Goal: Transaction & Acquisition: Purchase product/service

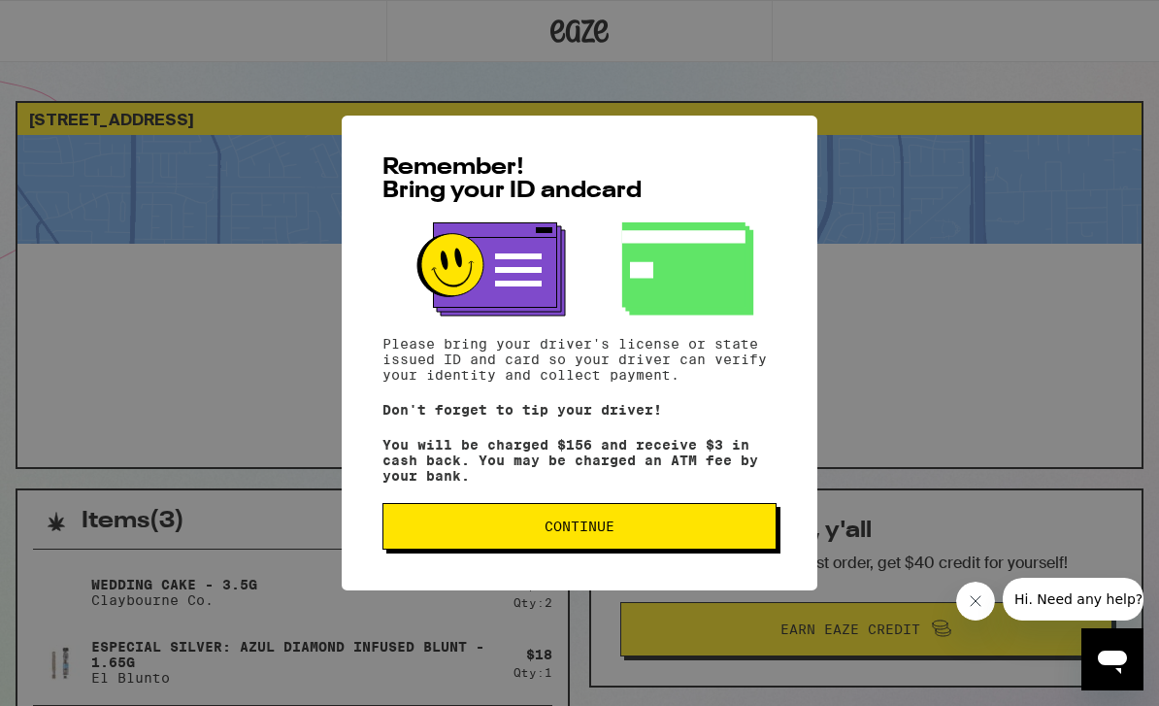
click at [652, 549] on button "Continue" at bounding box center [579, 526] width 394 height 47
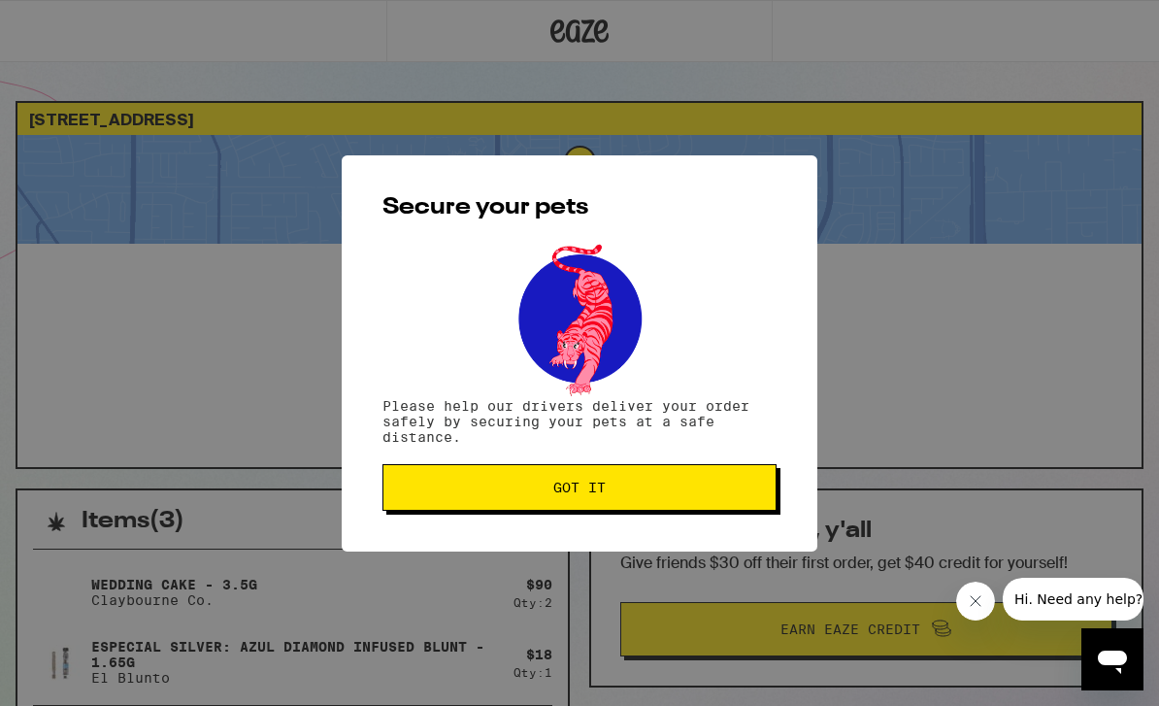
click at [726, 491] on span "Got it" at bounding box center [579, 487] width 361 height 14
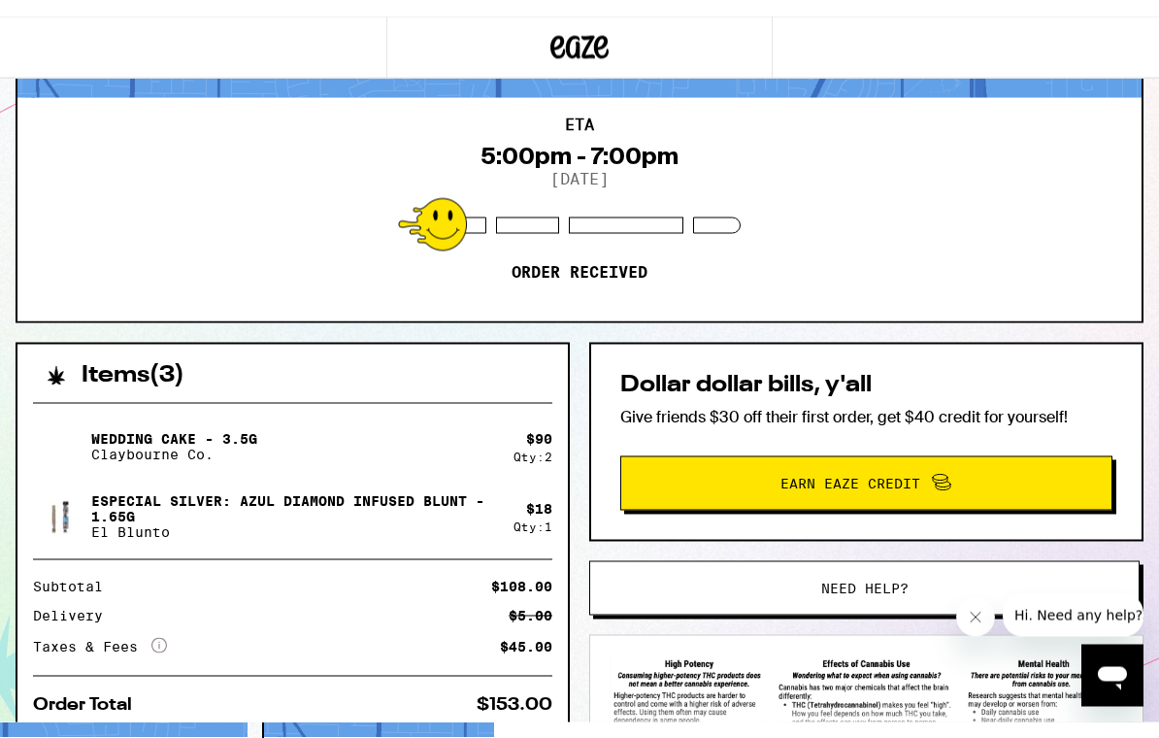
scroll to position [163, 0]
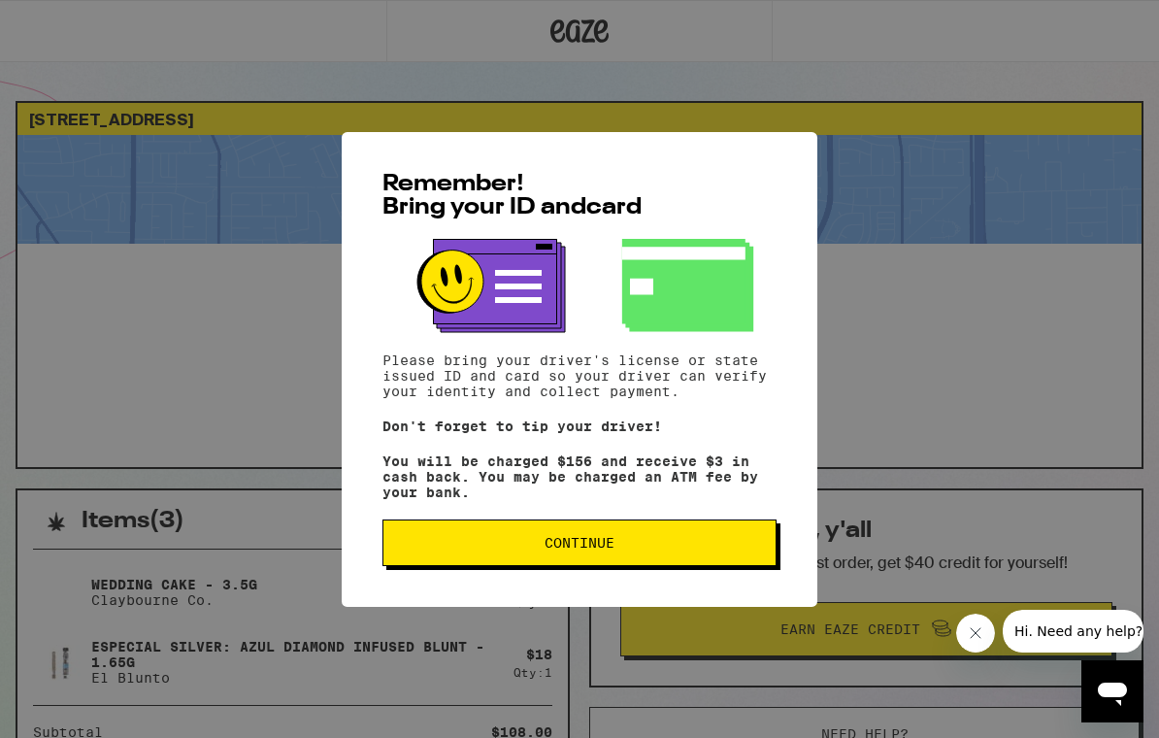
click at [683, 547] on span "Continue" at bounding box center [579, 543] width 361 height 14
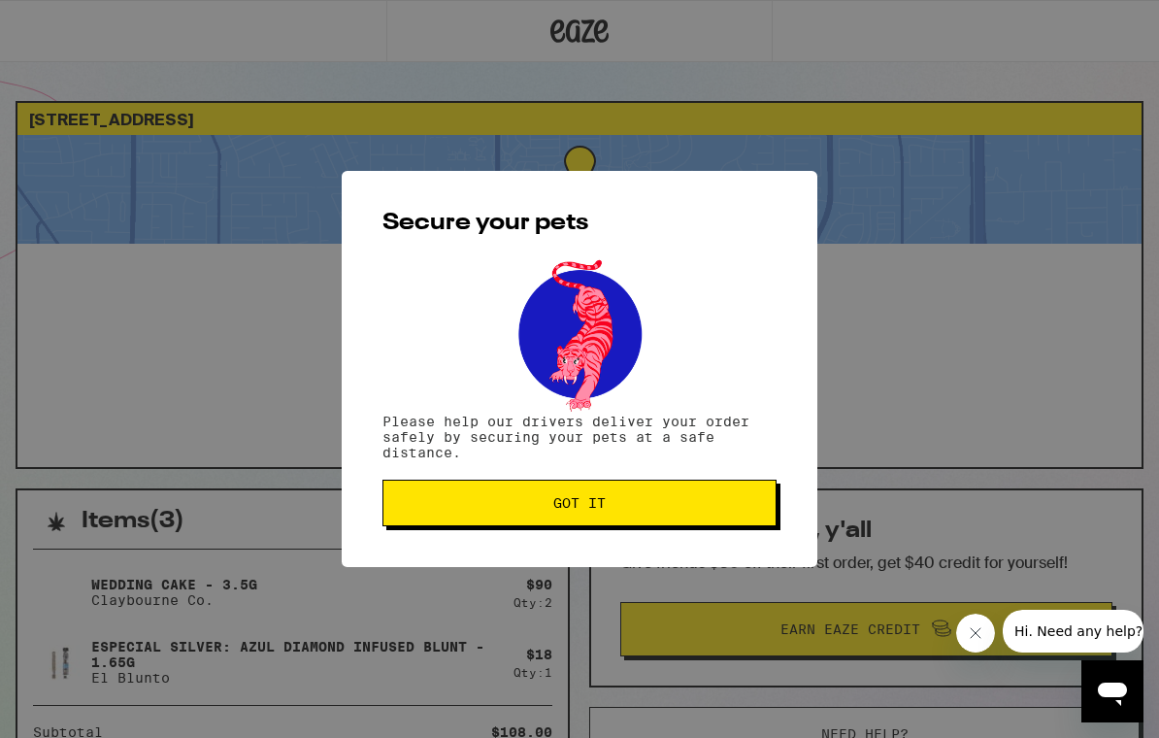
click at [704, 515] on button "Got it" at bounding box center [579, 503] width 394 height 47
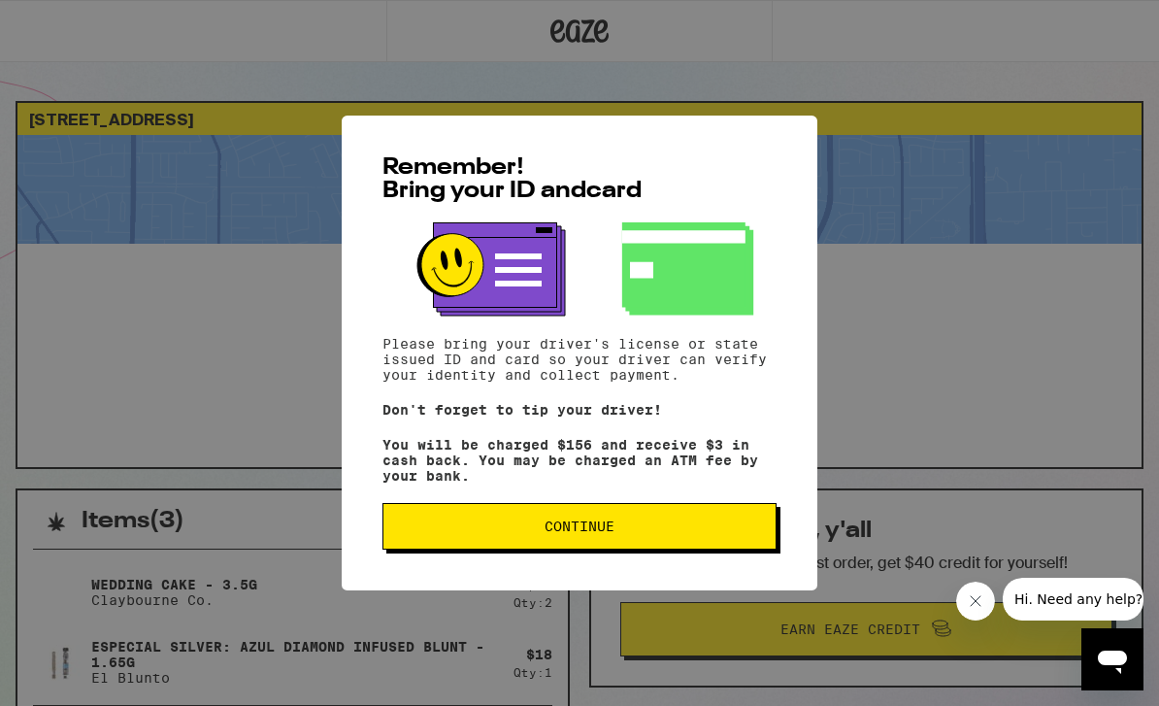
click at [712, 549] on button "Continue" at bounding box center [579, 526] width 394 height 47
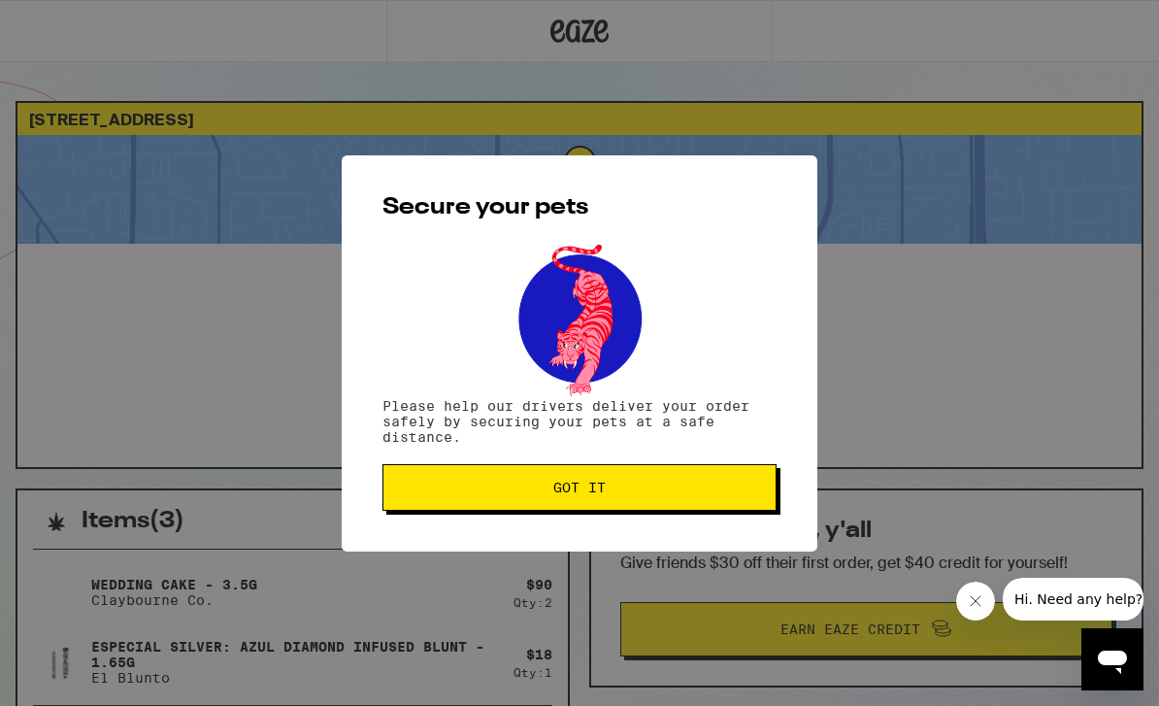
click at [732, 511] on button "Got it" at bounding box center [579, 487] width 394 height 47
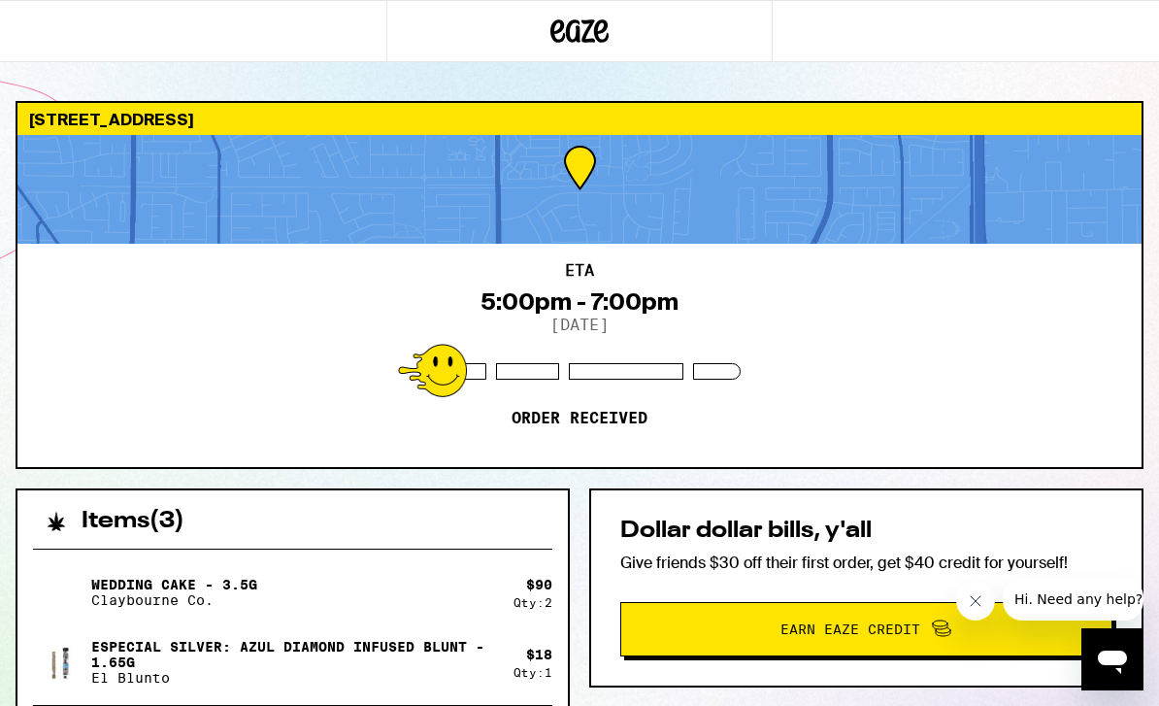
click at [1131, 287] on div "ETA 5:00pm - 7:00pm 9/20/2025 Order received" at bounding box center [579, 355] width 1124 height 223
click at [1154, 392] on div "2101 Pyrenees Ave Stockton 95210 ETA 5:00pm - 7:00pm 9/20/2025 Order received I…" at bounding box center [579, 579] width 1159 height 956
click at [899, 253] on div "ETA 5:00pm - 7:00pm 9/20/2025 Order received" at bounding box center [579, 355] width 1124 height 223
click at [1017, 306] on div "ETA 5:00pm - 7:00pm 9/20/2025 Order received" at bounding box center [579, 355] width 1124 height 223
click at [1102, 154] on div at bounding box center [579, 189] width 1124 height 109
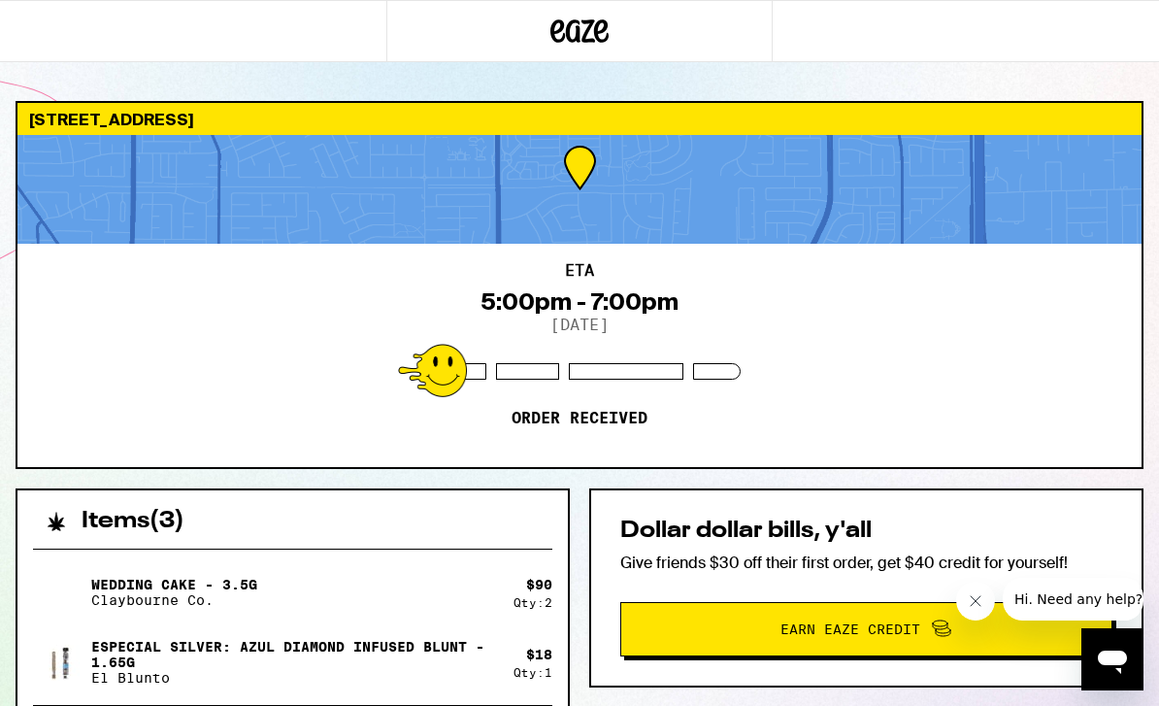
click at [1120, 132] on div "[STREET_ADDRESS]" at bounding box center [579, 119] width 1124 height 32
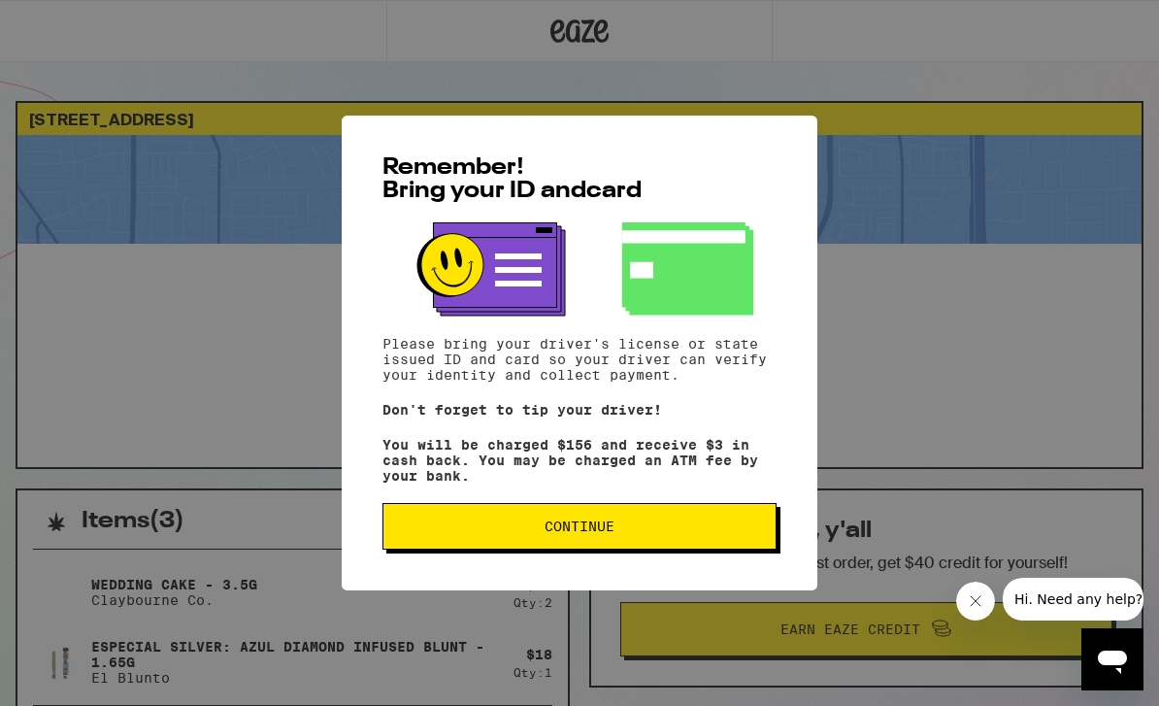
click at [698, 515] on button "Continue" at bounding box center [579, 526] width 394 height 47
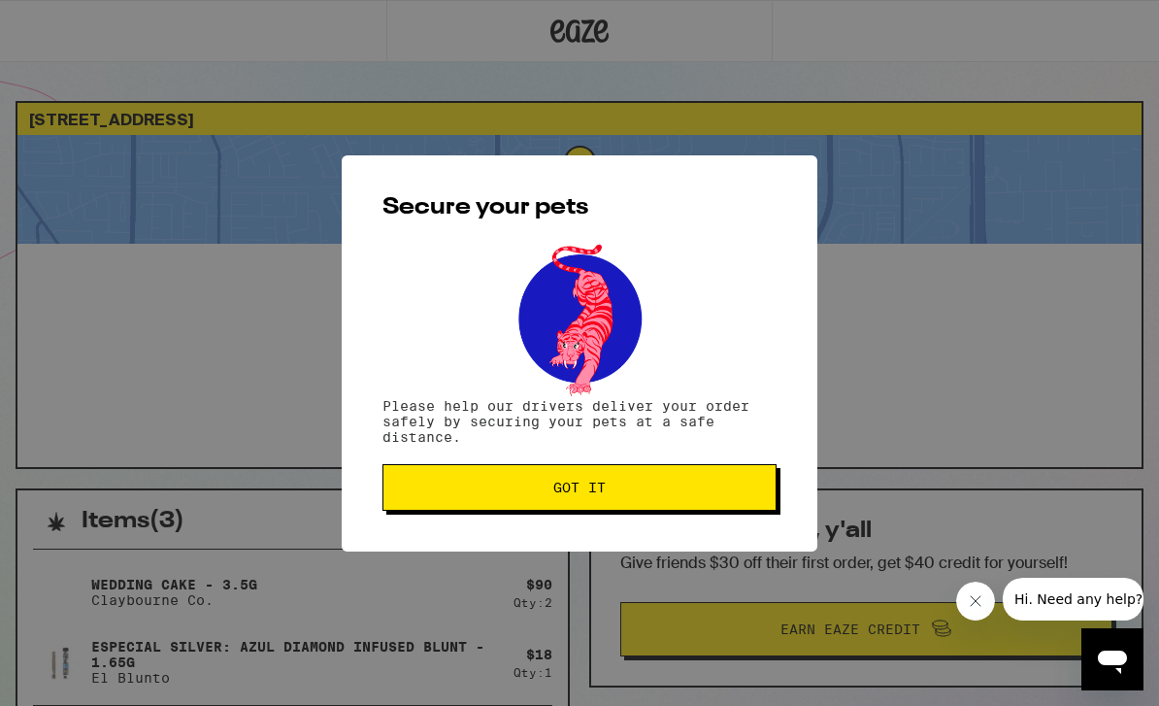
click at [703, 494] on span "Got it" at bounding box center [579, 487] width 361 height 14
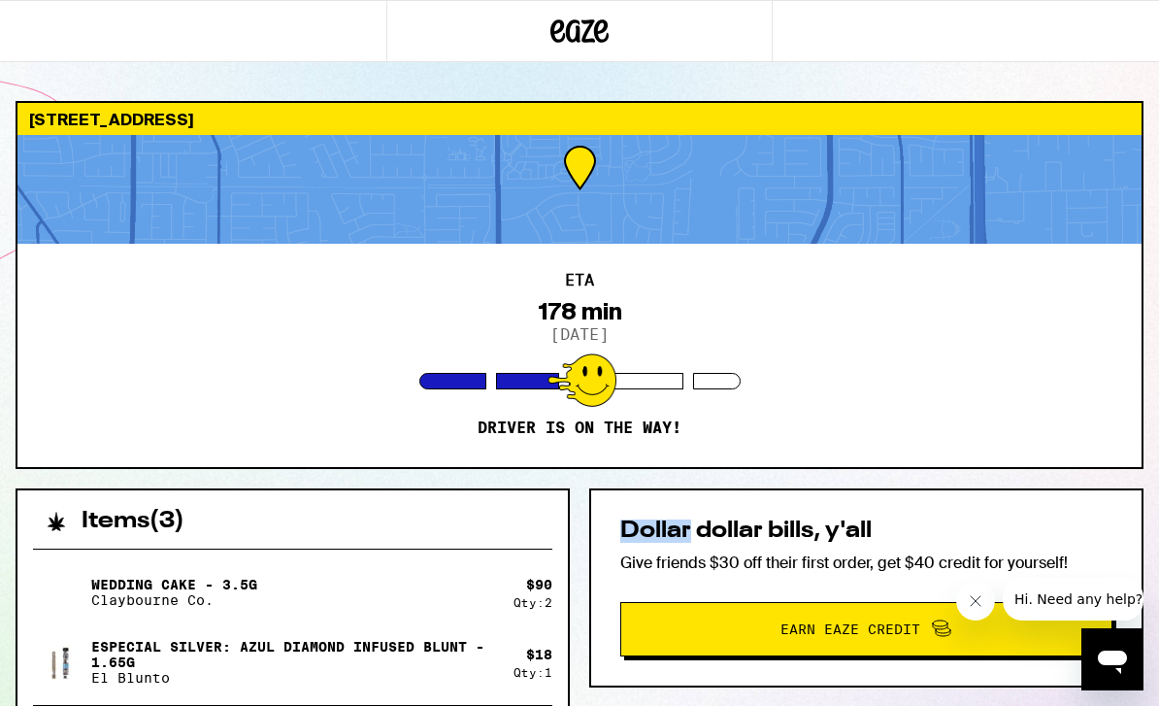
click at [1105, 340] on div "ETA 178 min 9/20/2025 Driver is on the way!" at bounding box center [579, 355] width 1124 height 223
click at [1133, 359] on div "ETA 177 min 9/20/2025 Driver is on the way!" at bounding box center [579, 355] width 1124 height 223
click at [131, 570] on div "Wedding Cake - 3.5g Claybourne Co." at bounding box center [273, 592] width 480 height 54
click at [1143, 297] on div "2101 Pyrenees Ave Stockton 95210 ETA 161 min 9/20/2025 Driver is on the way!" at bounding box center [580, 285] width 1128 height 368
click at [1095, 429] on div "ETA 161 min 9/20/2025 Driver is on the way!" at bounding box center [579, 355] width 1124 height 223
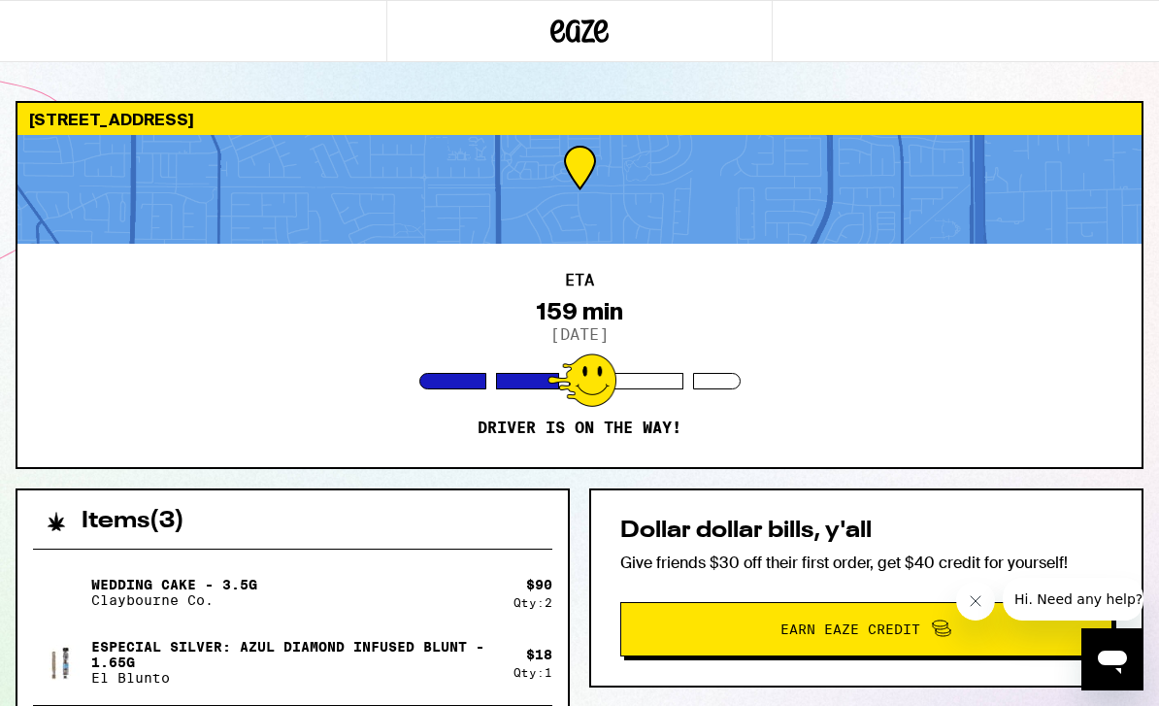
click at [1063, 287] on div "ETA 159 min 9/20/2025 Driver is on the way!" at bounding box center [579, 355] width 1124 height 223
click at [30, 252] on div "ETA 158 min 9/20/2025 Driver is on the way!" at bounding box center [579, 355] width 1124 height 223
click at [8, 264] on div "2101 Pyrenees Ave Stockton 95210 ETA 158 min 9/20/2025 Driver is on the way! It…" at bounding box center [579, 579] width 1159 height 956
click at [619, 298] on div "153 min" at bounding box center [580, 311] width 86 height 27
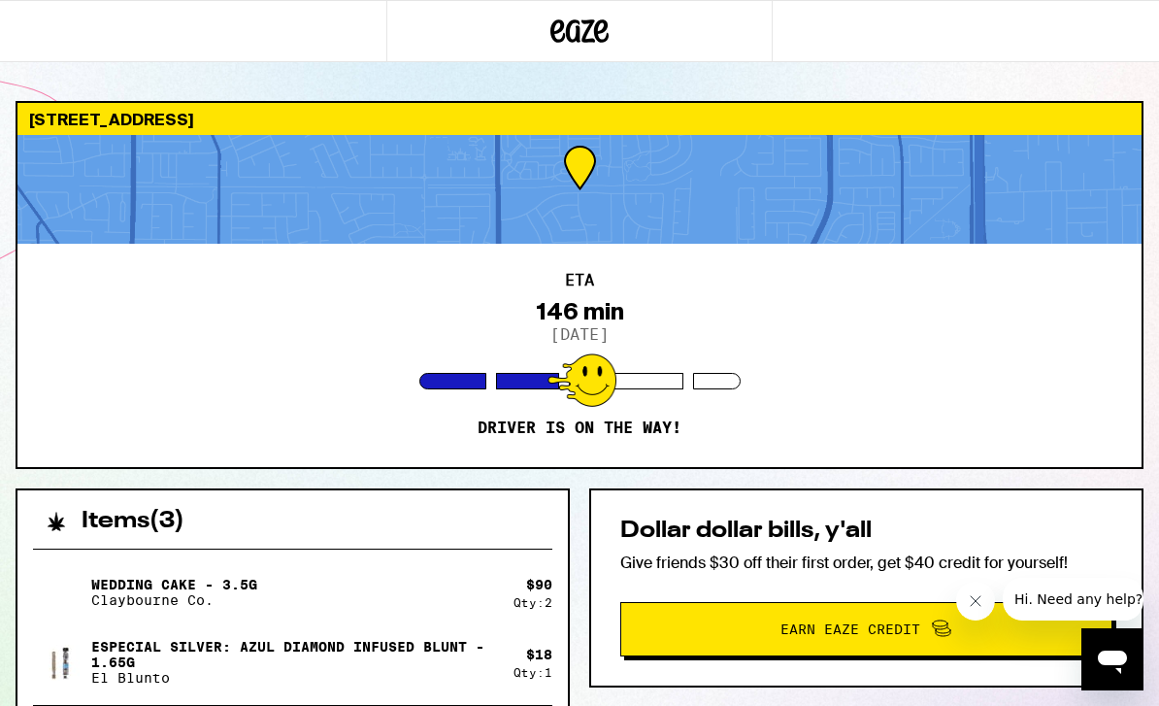
click at [128, 663] on p "Especial Silver: Azul Diamond Infused Blunt - 1.65g" at bounding box center [294, 654] width 407 height 31
click at [1110, 659] on icon "Open messaging window" at bounding box center [1112, 661] width 29 height 23
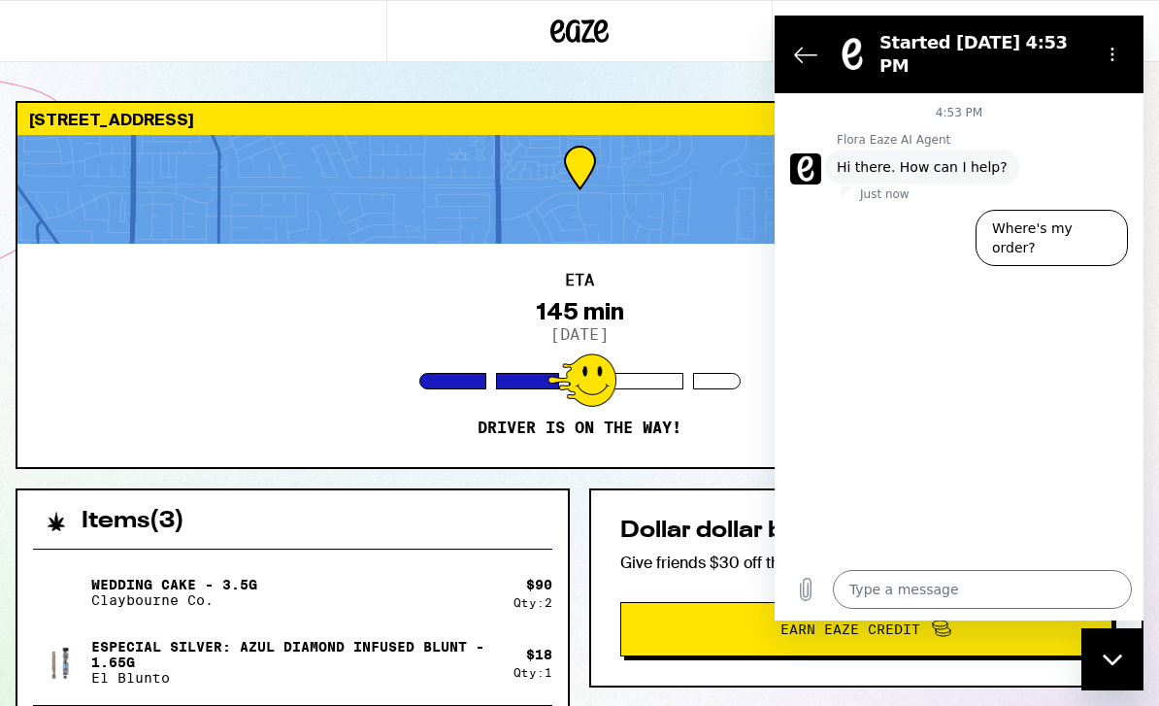
click at [1088, 227] on button "Where's my order?" at bounding box center [1052, 238] width 152 height 56
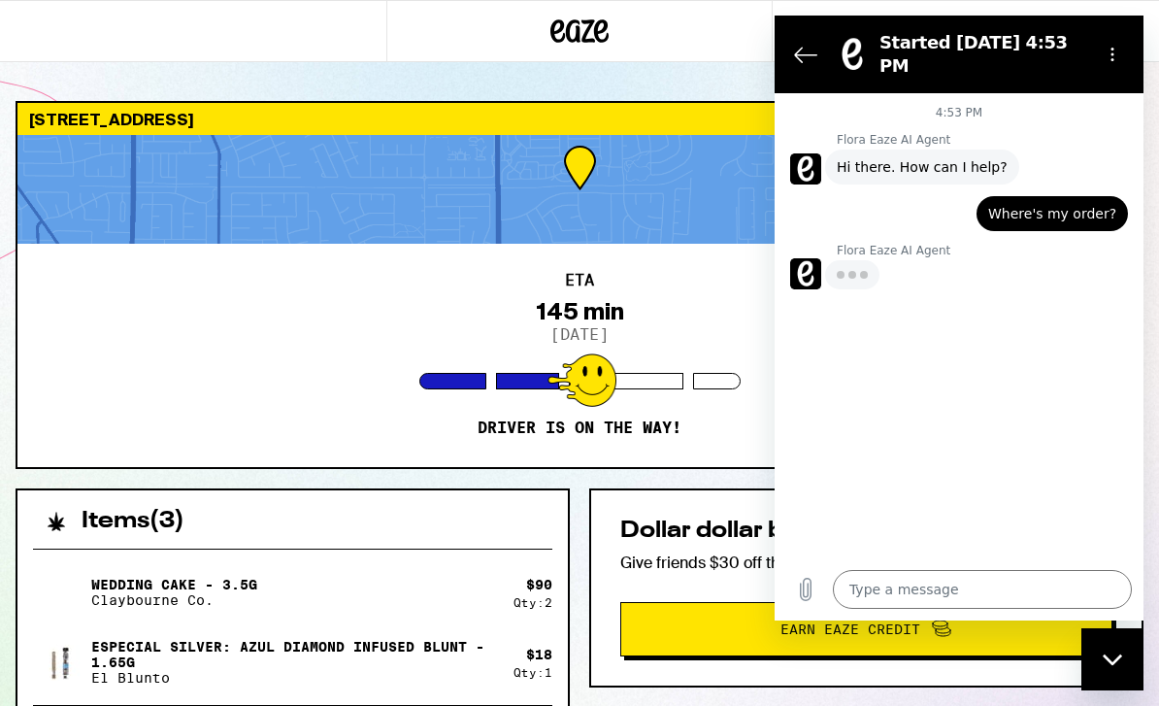
type textarea "x"
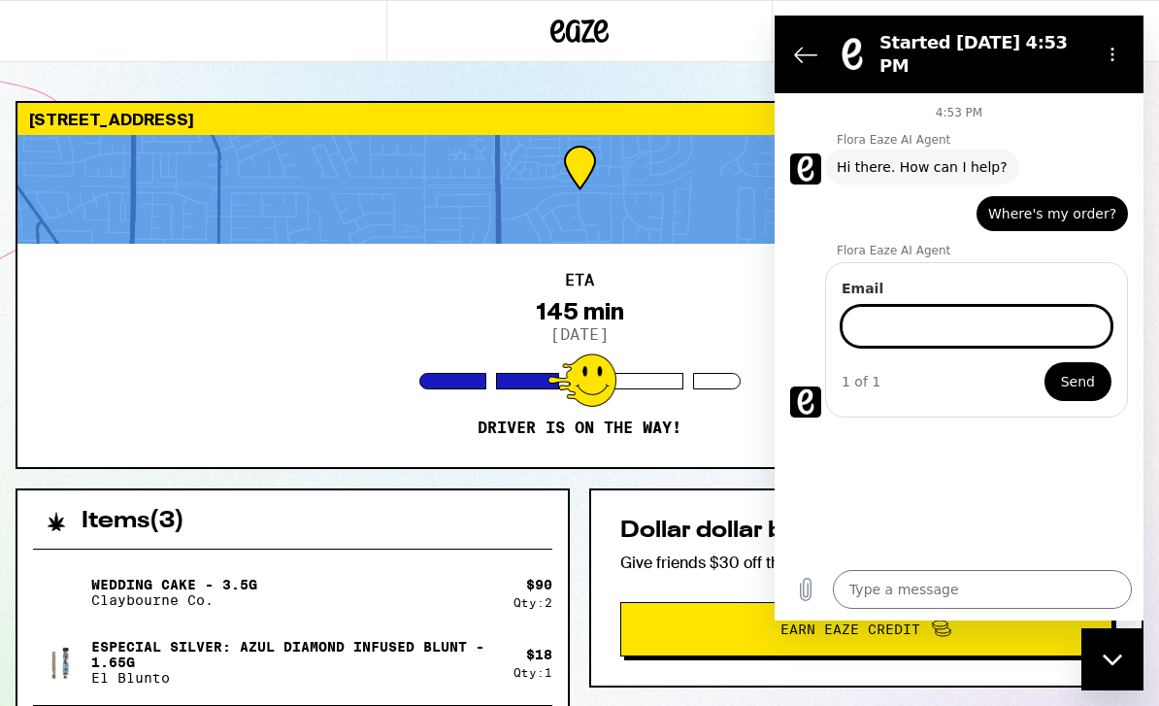
click at [933, 314] on input "Email" at bounding box center [977, 326] width 270 height 41
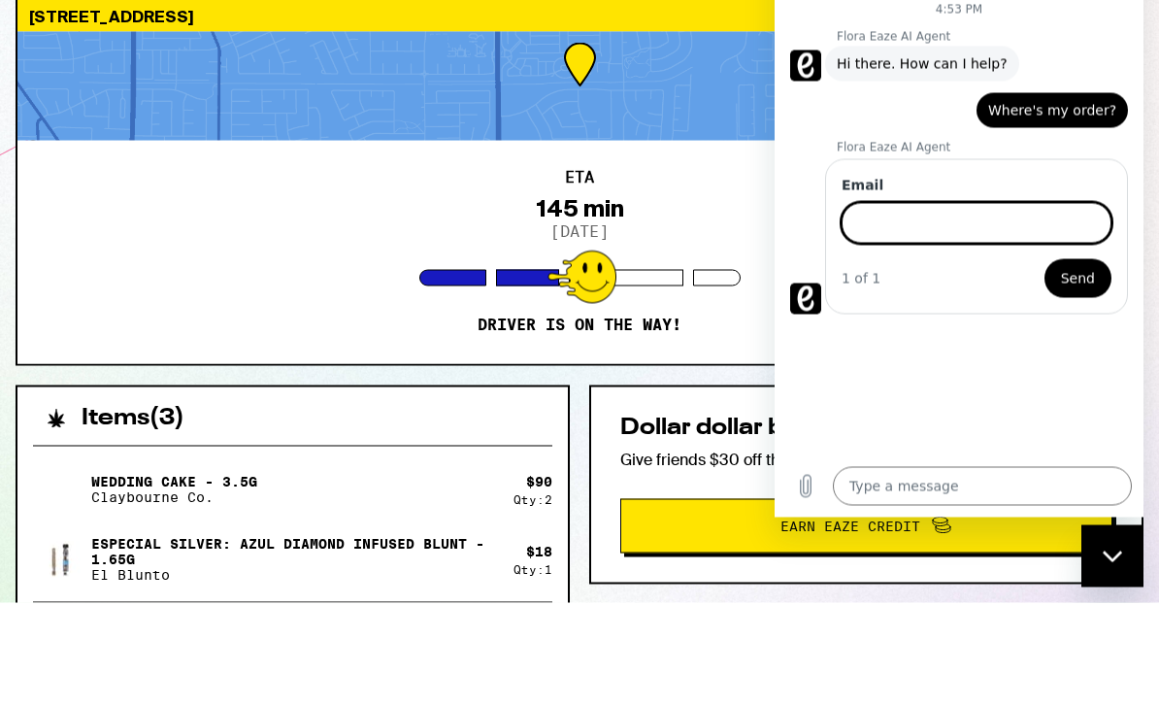
type input "V"
type input "vietguy209@gmail.com"
click at [1086, 268] on span "Send" at bounding box center [1078, 278] width 34 height 23
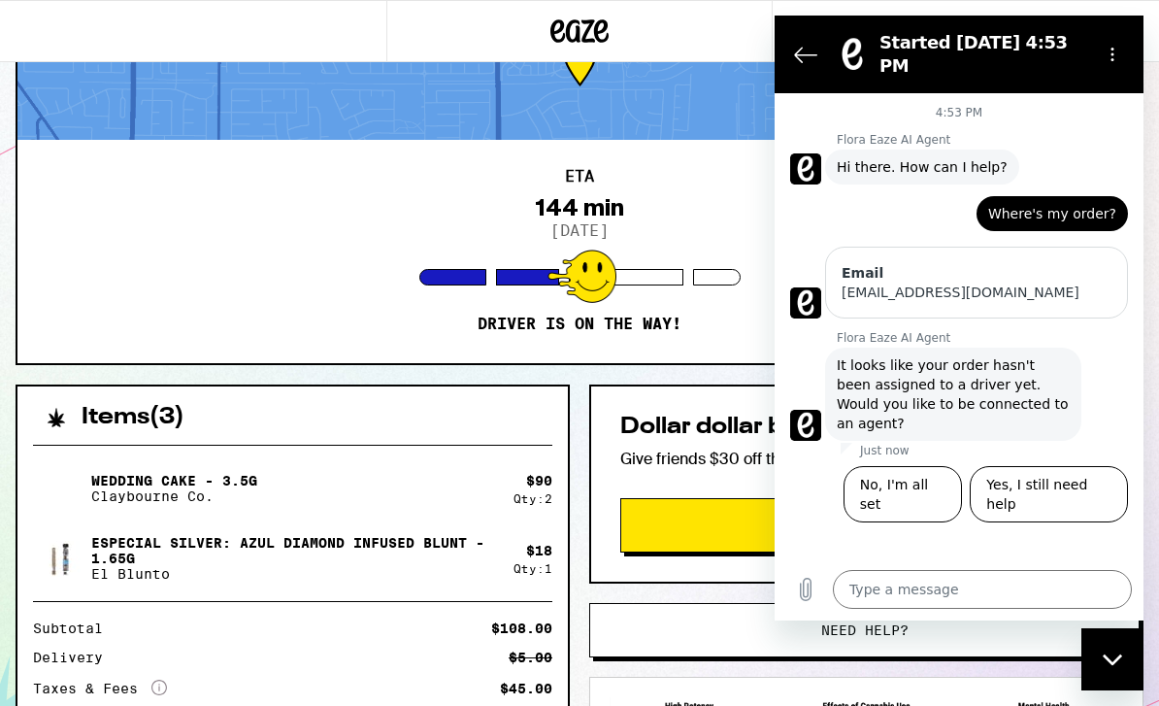
click at [1091, 466] on button "Yes, I still need help" at bounding box center [1049, 494] width 158 height 56
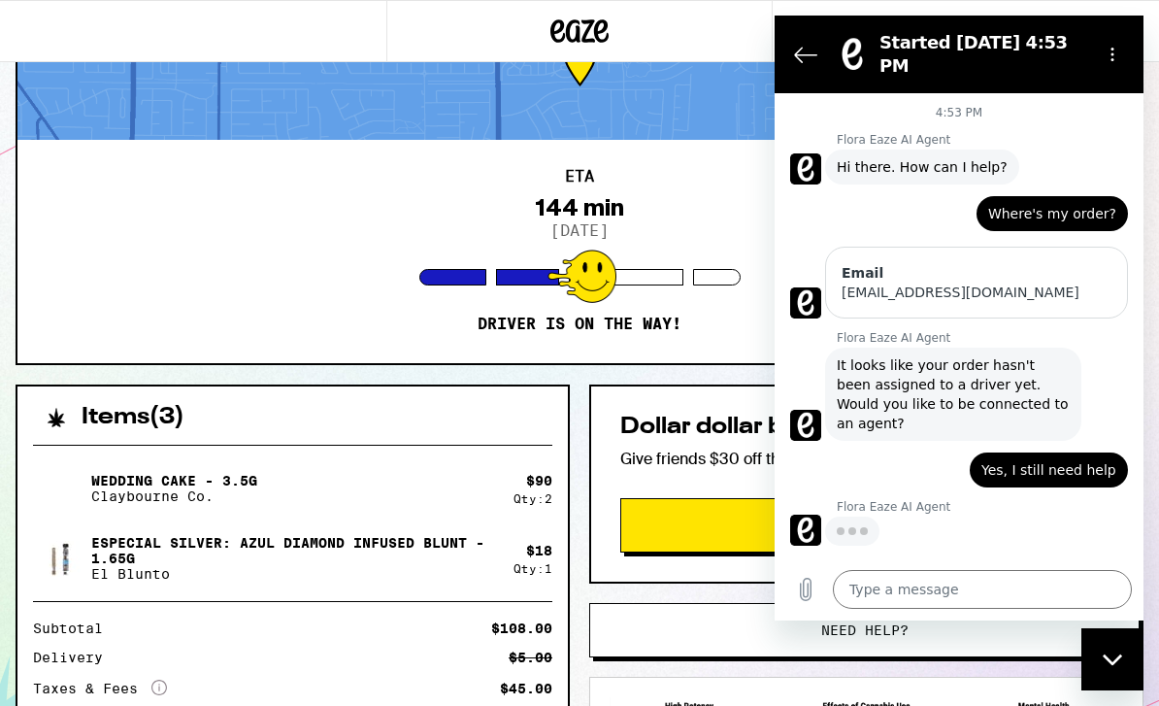
type textarea "x"
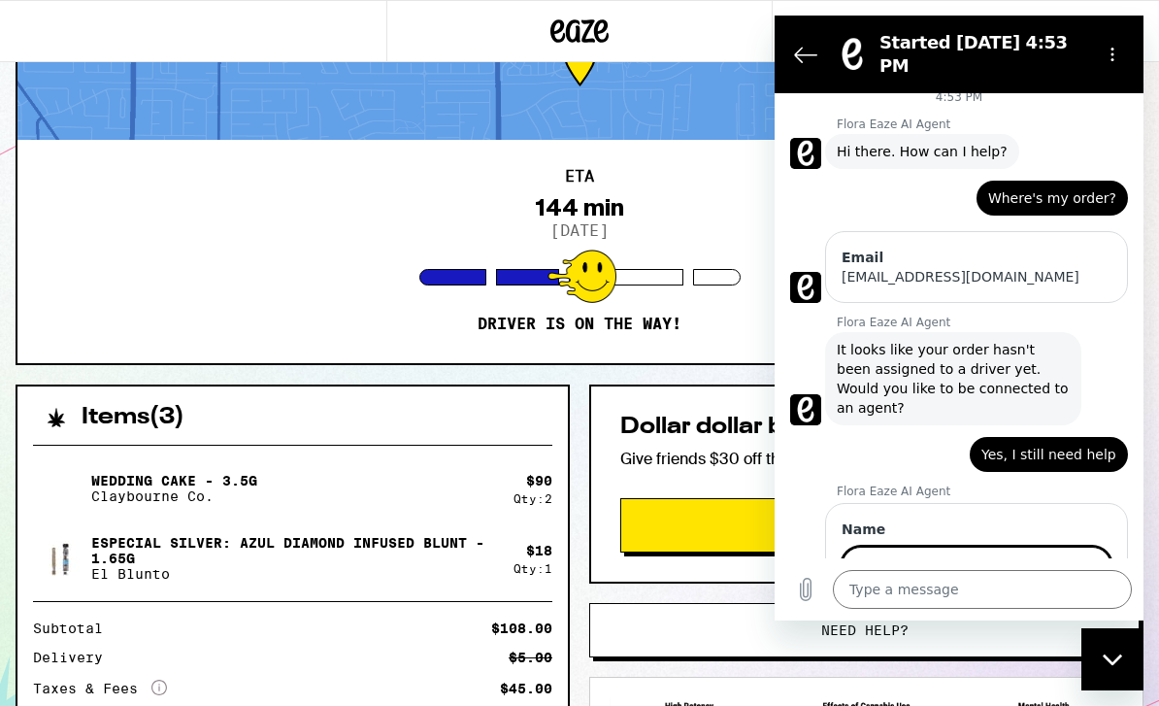
scroll to position [19, 0]
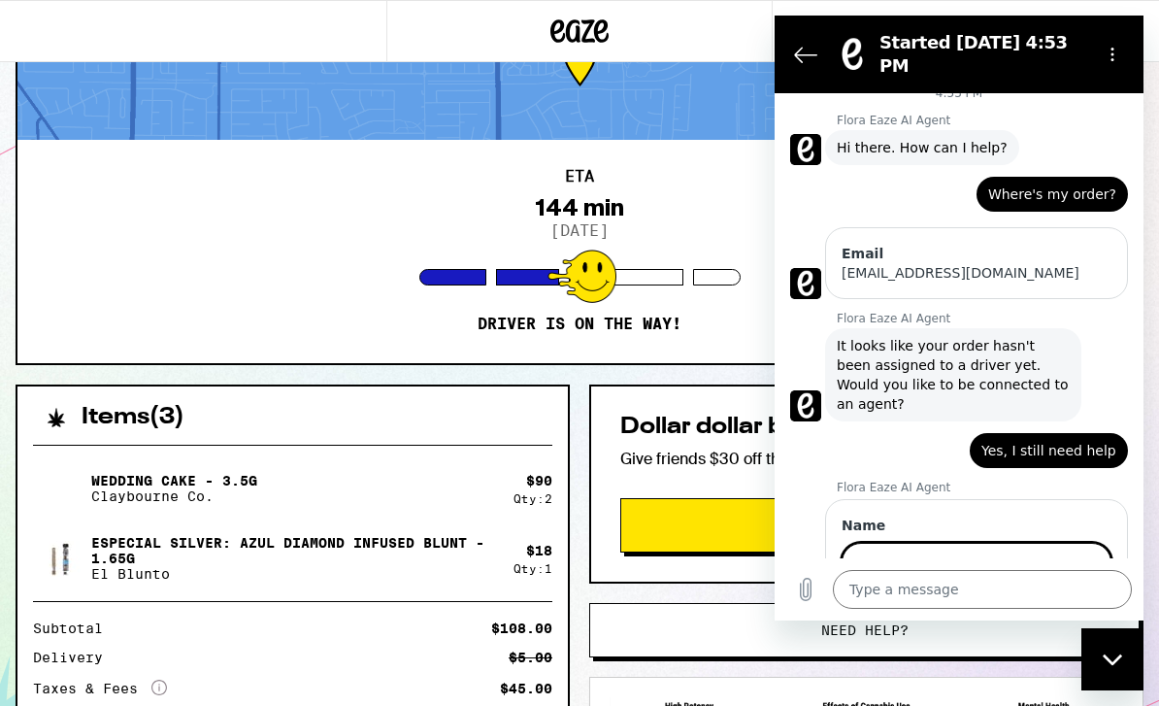
click at [922, 543] on input "Name" at bounding box center [977, 563] width 270 height 41
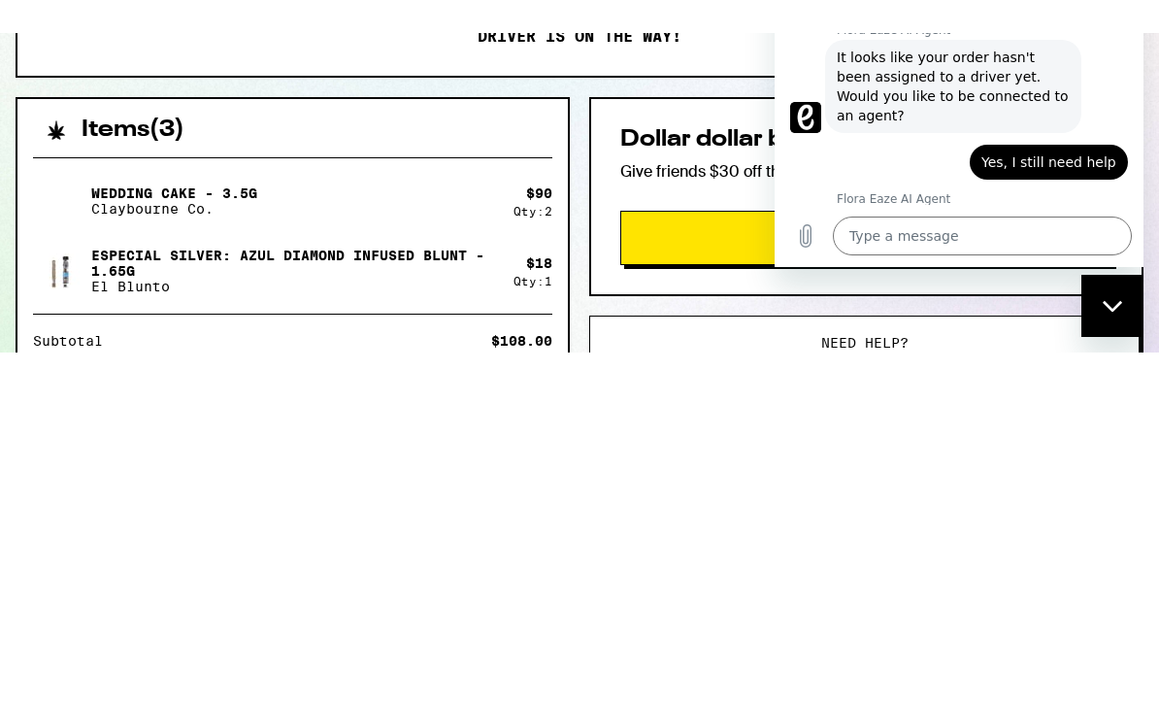
type input "Phillip Tran"
click at [1049, 311] on div "1 of 3 Next" at bounding box center [977, 330] width 270 height 39
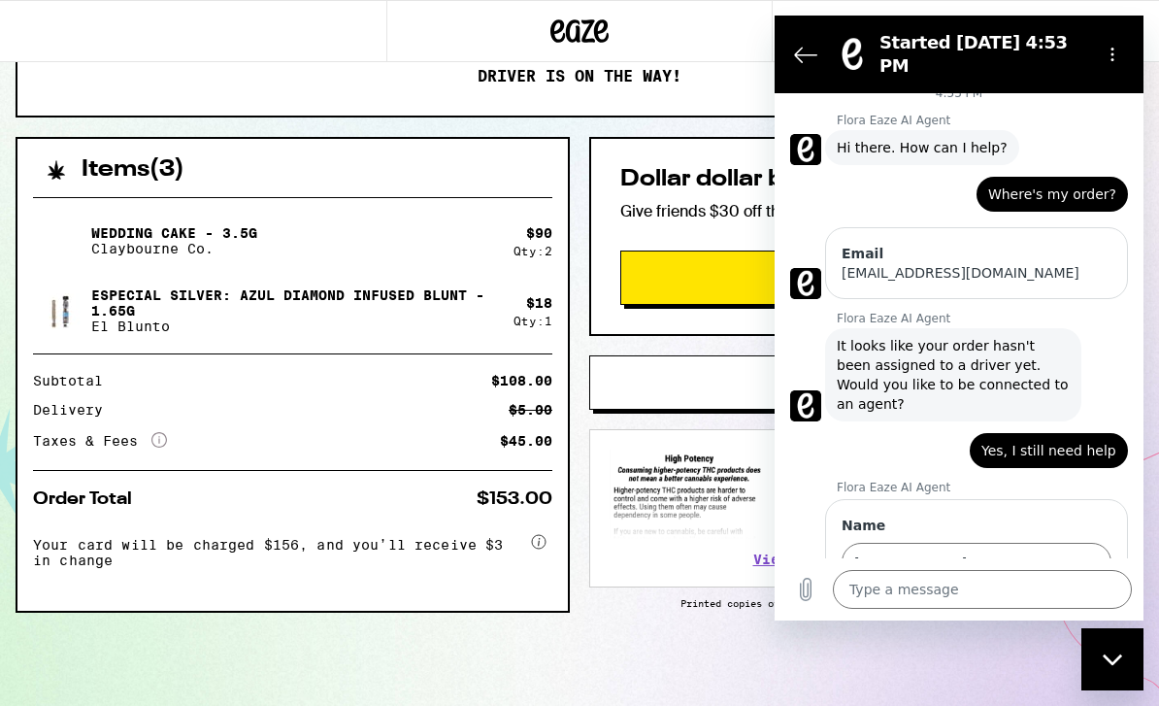
click at [1079, 607] on span "Next" at bounding box center [1079, 618] width 32 height 23
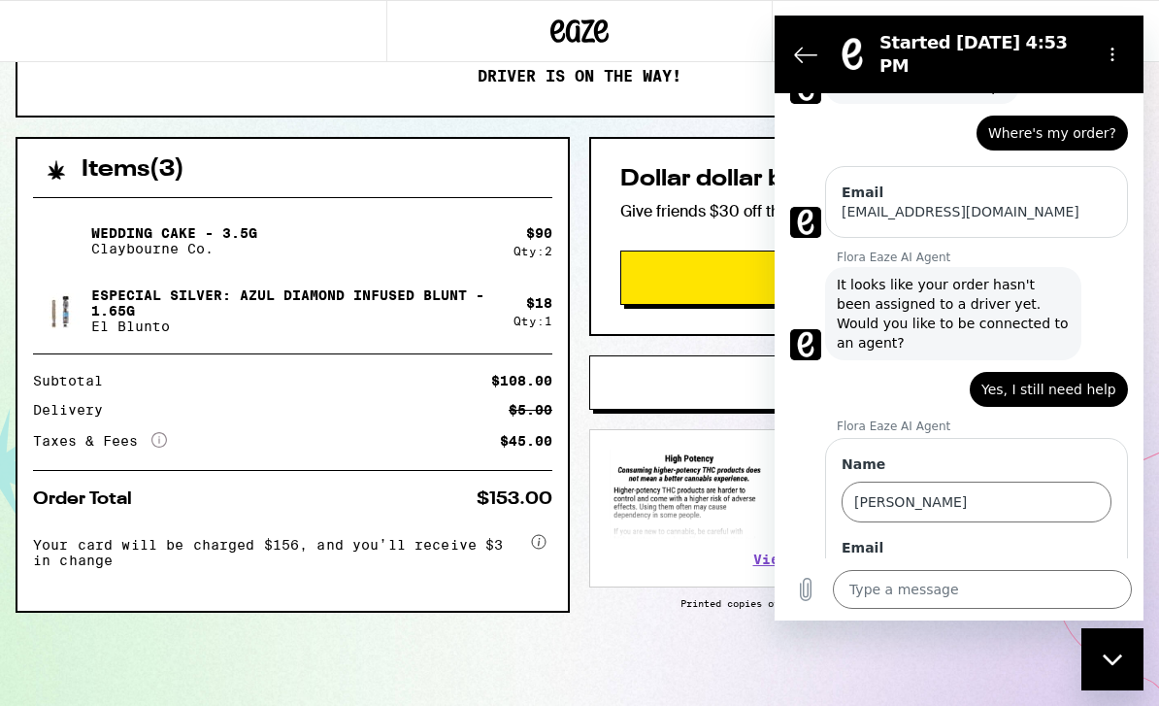
scroll to position [103, 0]
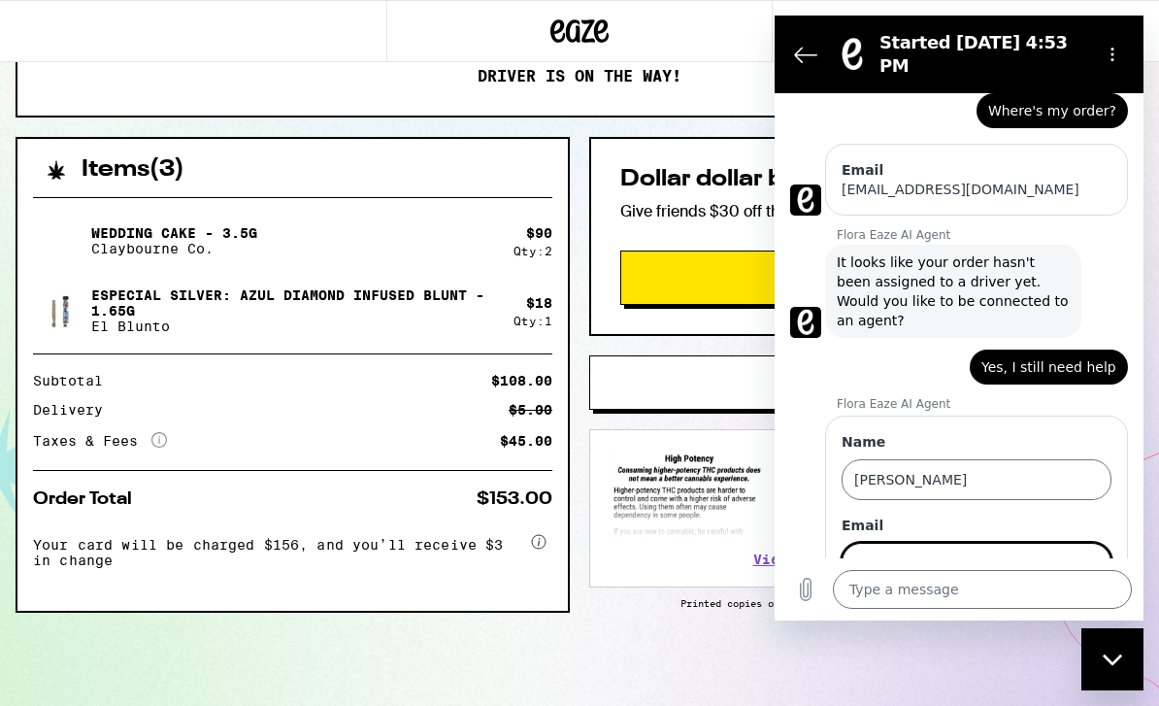
click at [935, 543] on input "Email" at bounding box center [977, 563] width 270 height 41
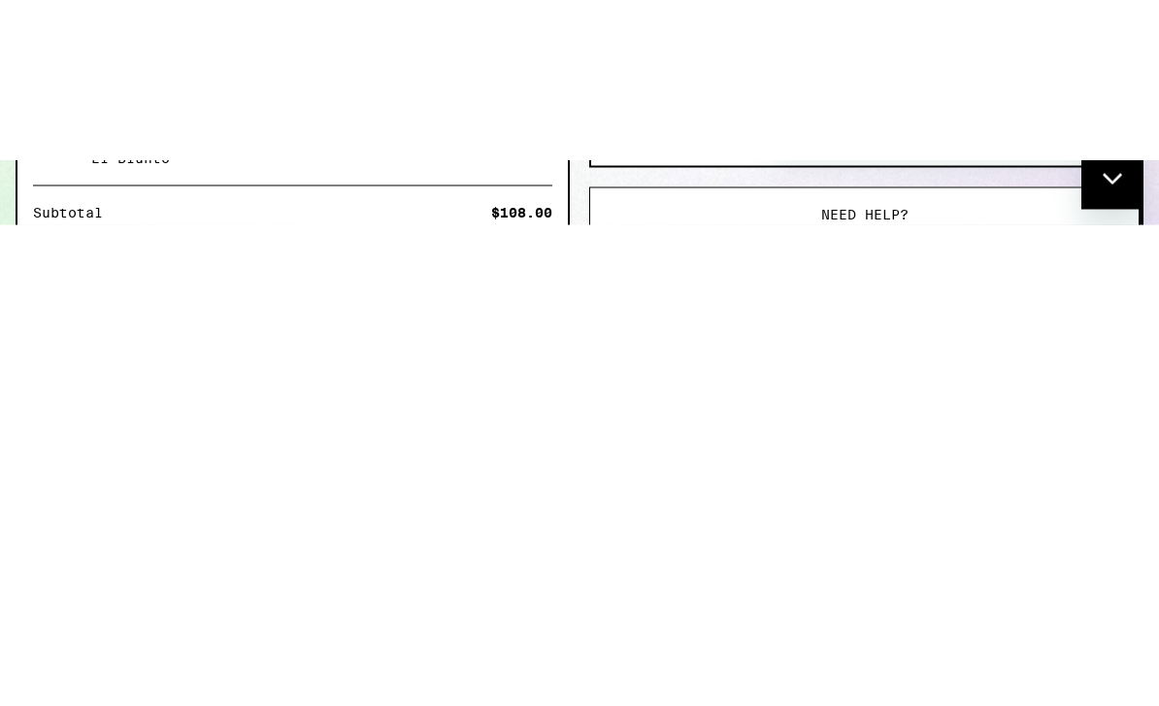
type input "vietguy209@gmail.com"
click at [1086, 447] on span "Next" at bounding box center [1079, 458] width 32 height 23
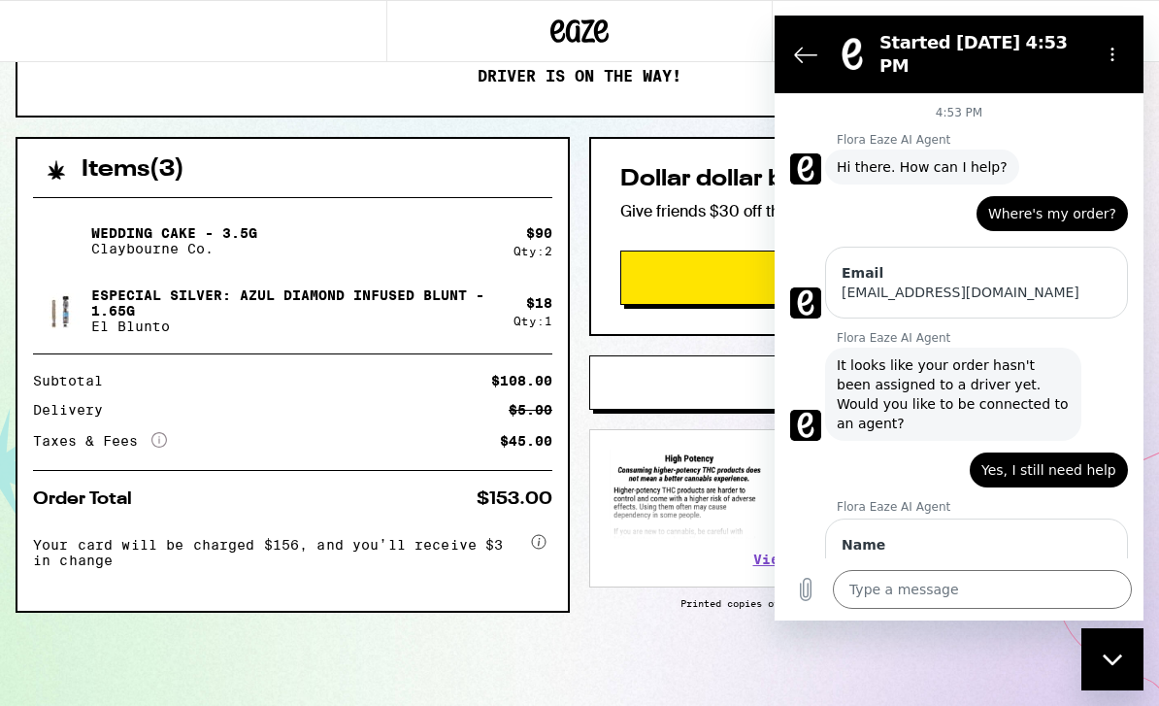
scroll to position [0, 0]
click at [1111, 653] on icon "Close messaging window" at bounding box center [1113, 659] width 20 height 13
type textarea "x"
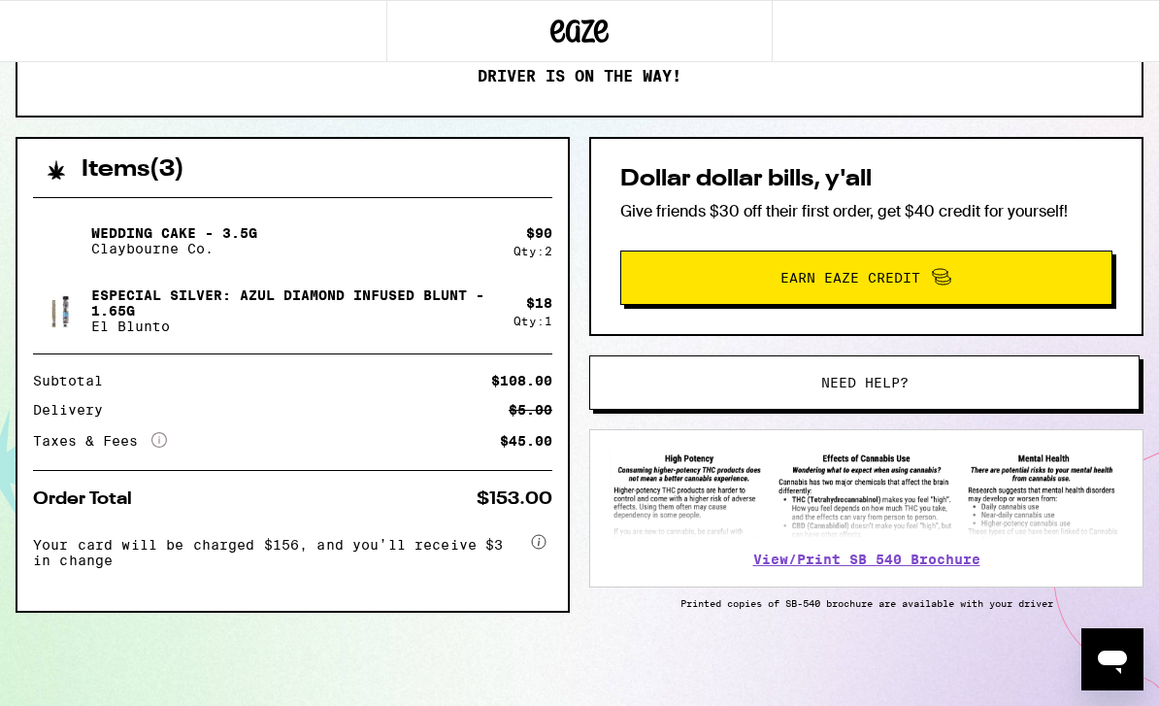
click at [556, 513] on div "Wedding Cake - 3.5g Claybourne Co. $ 90 Qty: 2 Especial Silver: Azul Diamond In…" at bounding box center [292, 396] width 550 height 429
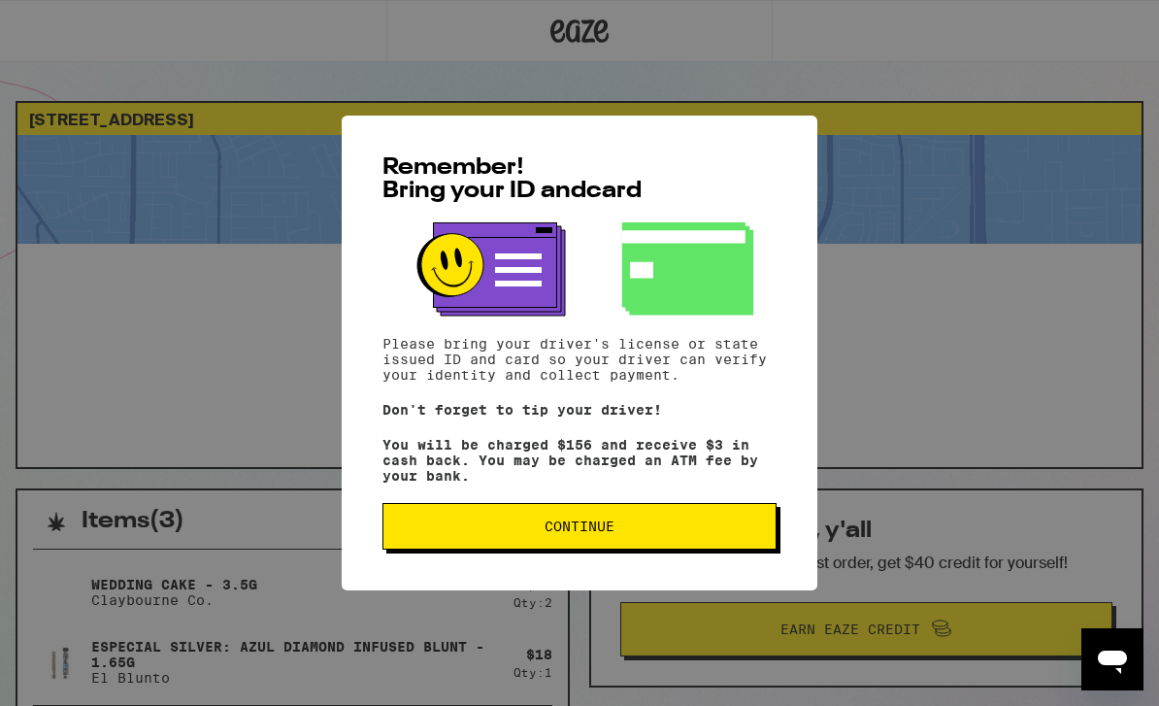
click at [676, 532] on span "Continue" at bounding box center [579, 526] width 361 height 14
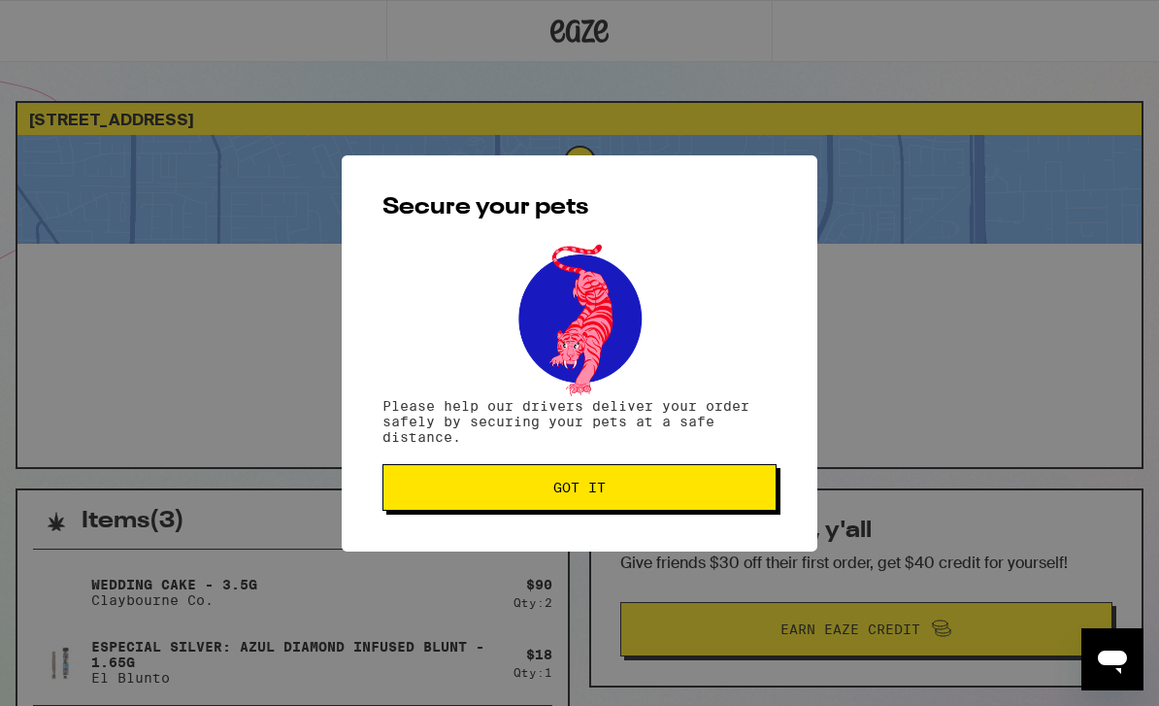
click at [710, 506] on button "Got it" at bounding box center [579, 487] width 394 height 47
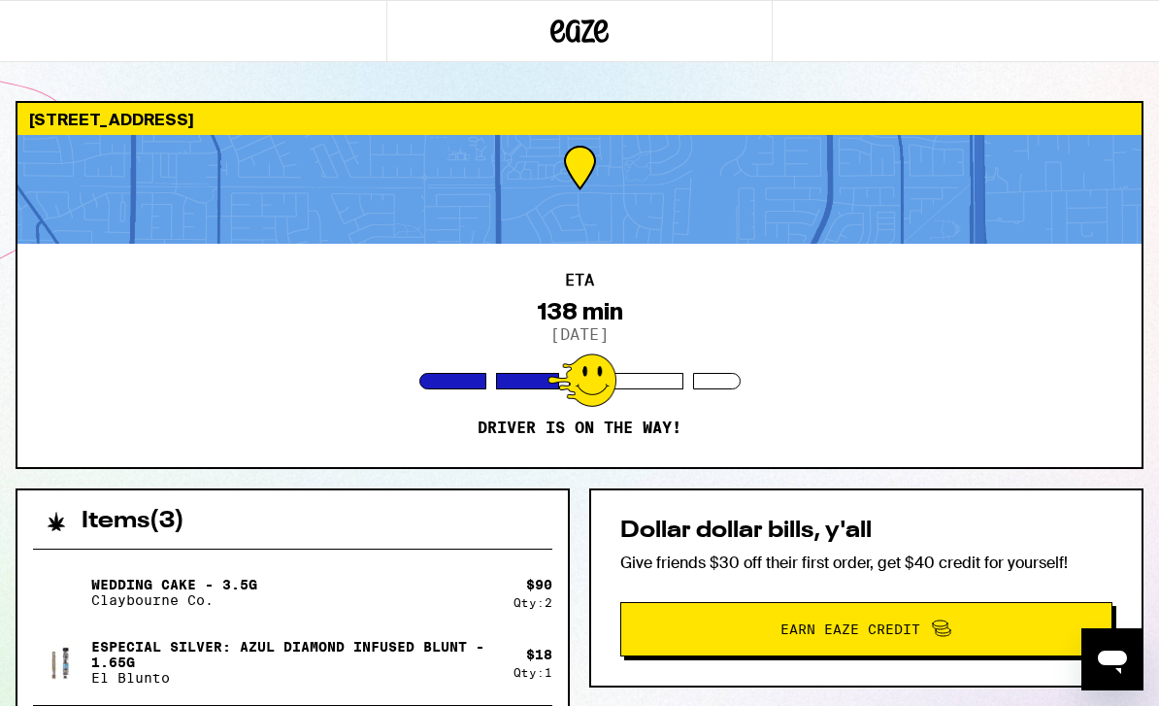
click at [568, 15] on icon at bounding box center [579, 31] width 58 height 35
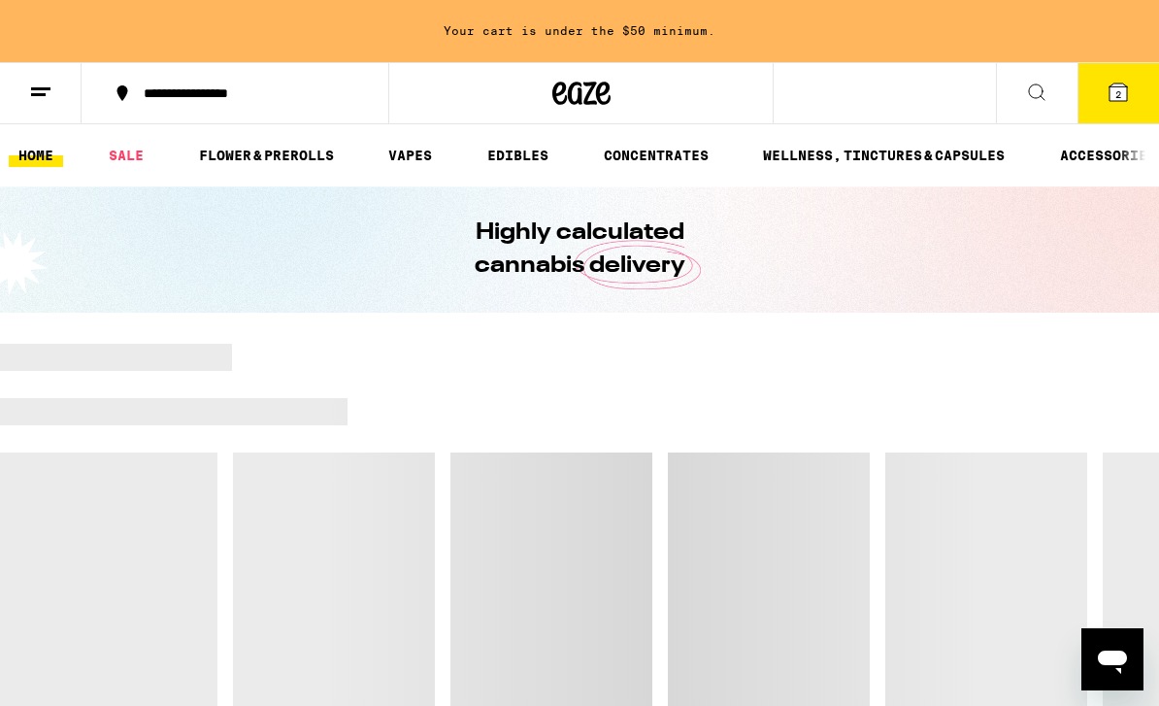
click at [1035, 85] on icon at bounding box center [1036, 92] width 23 height 23
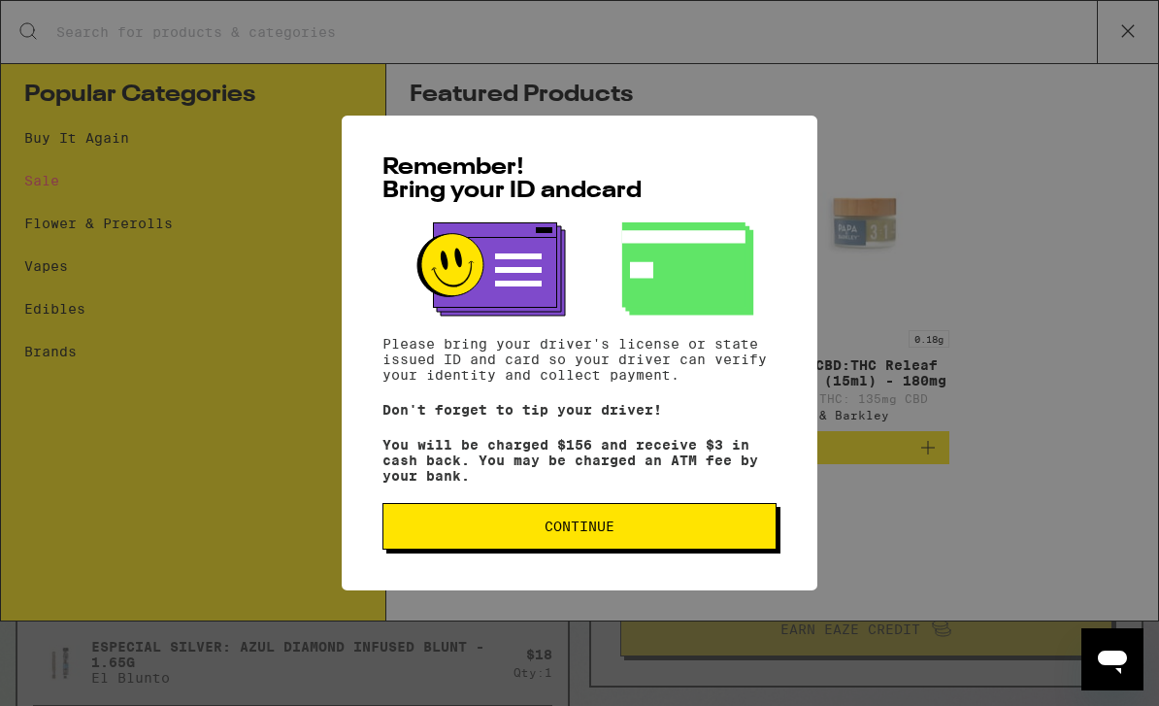
click at [657, 548] on button "Continue" at bounding box center [579, 526] width 394 height 47
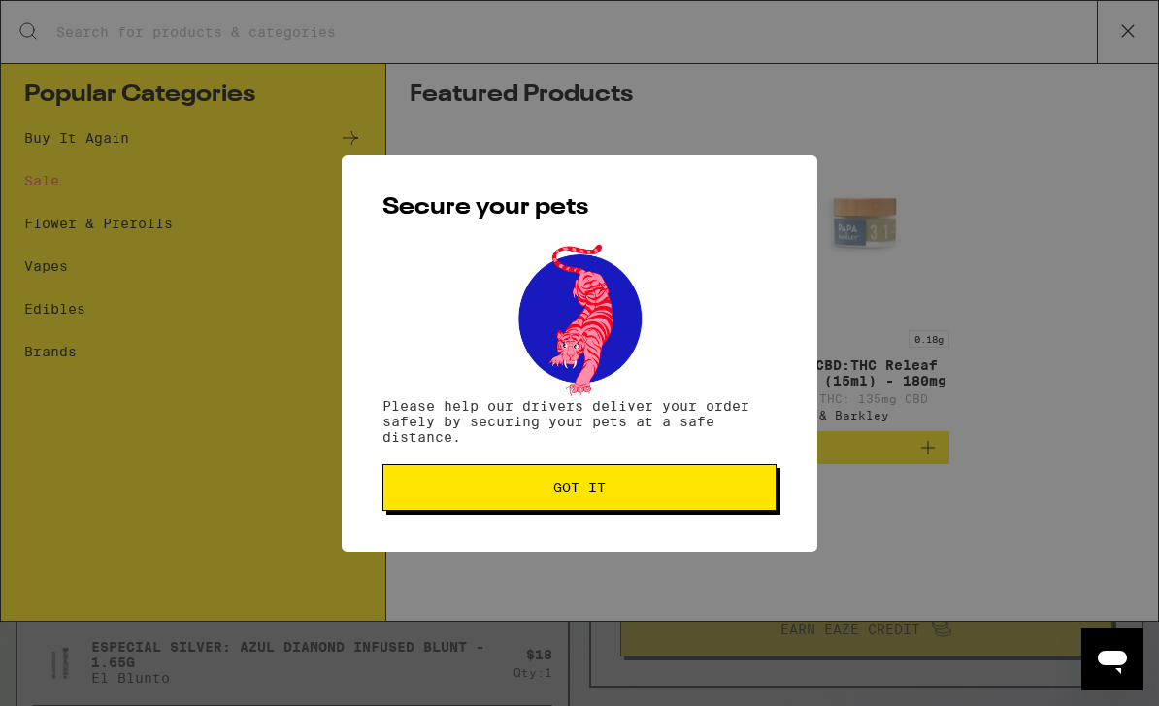
click at [674, 502] on button "Got it" at bounding box center [579, 487] width 394 height 47
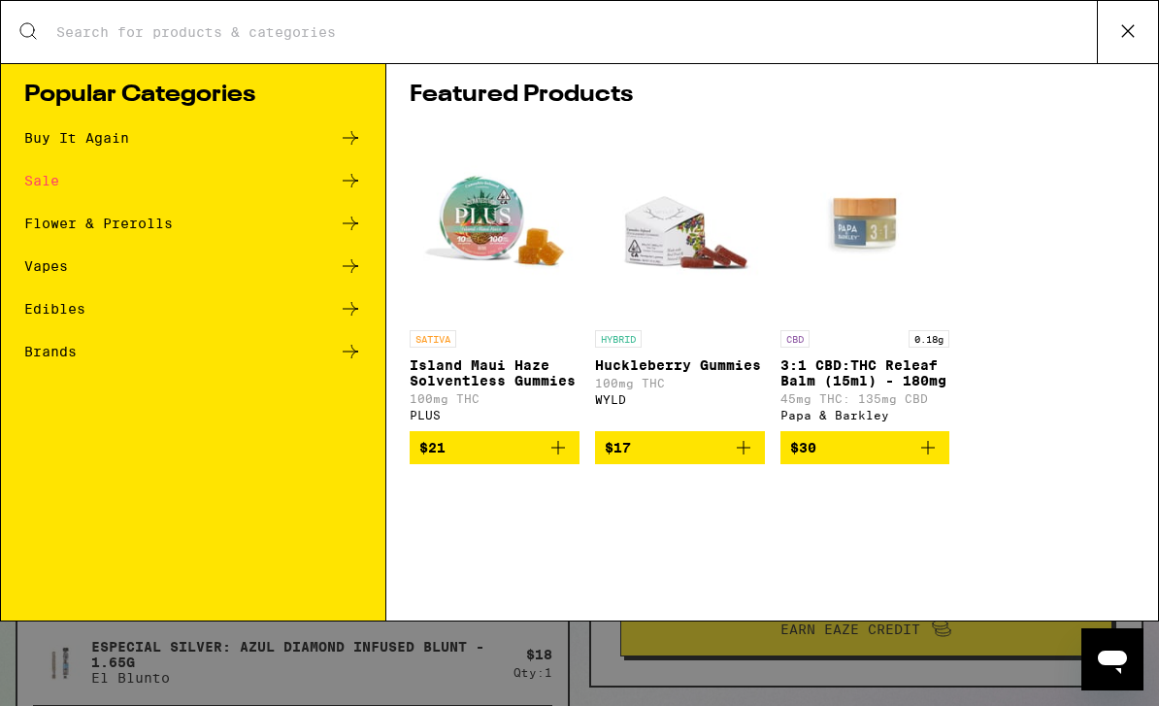
click at [1125, 23] on icon at bounding box center [1127, 31] width 29 height 29
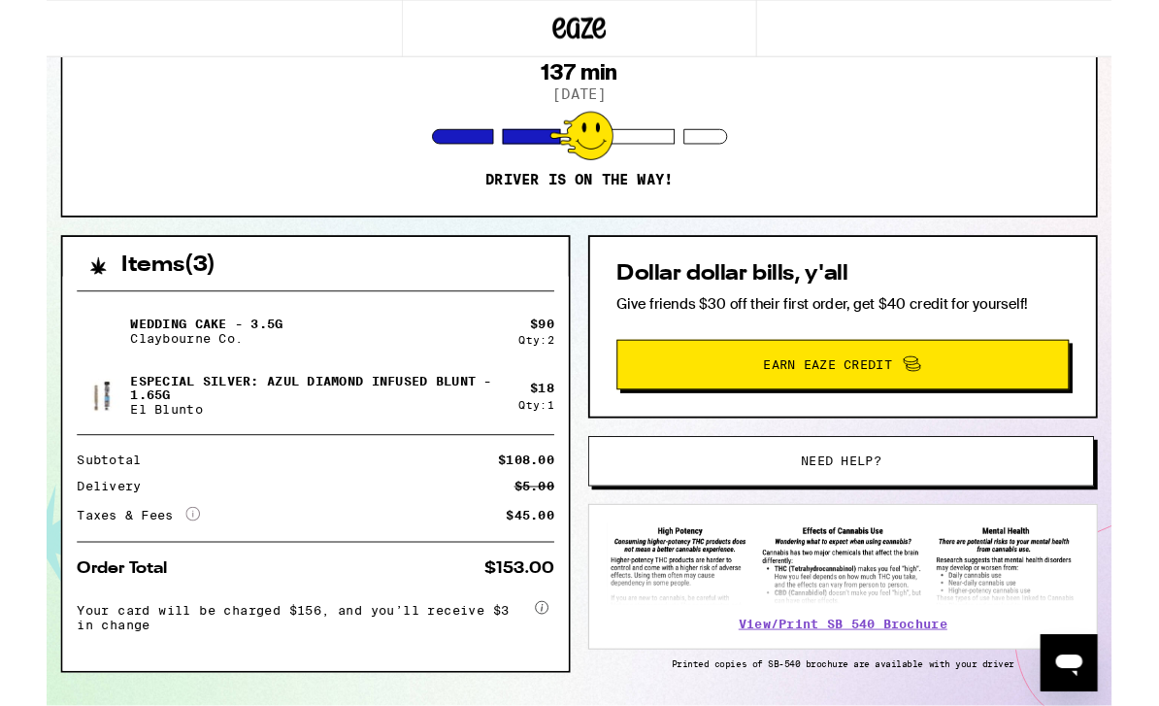
scroll to position [233, 0]
click at [1045, 521] on button "Need help?" at bounding box center [864, 501] width 550 height 54
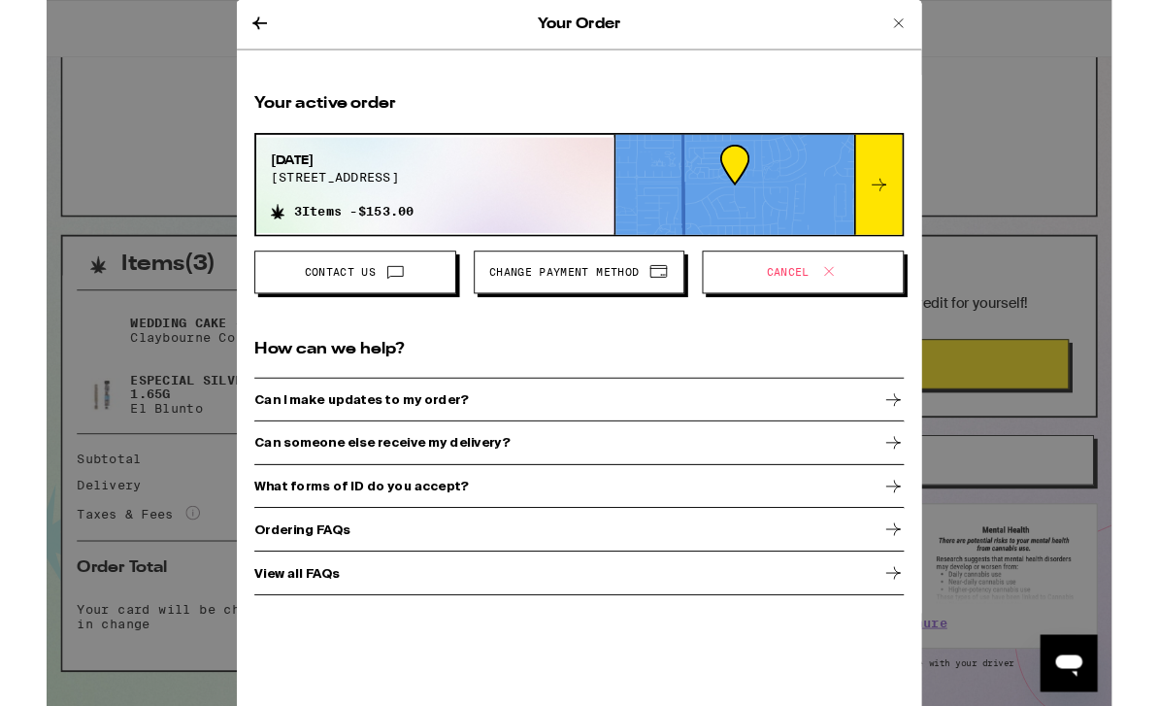
click at [375, 303] on icon at bounding box center [380, 296] width 17 height 13
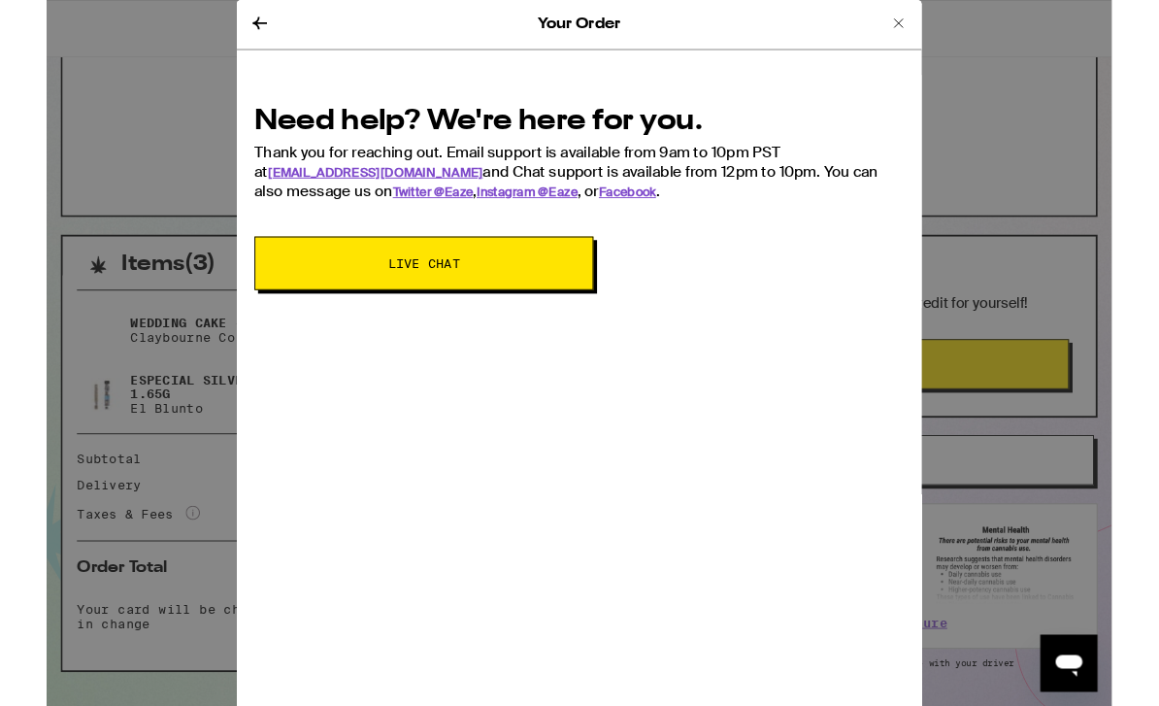
click at [242, 22] on icon at bounding box center [231, 25] width 23 height 23
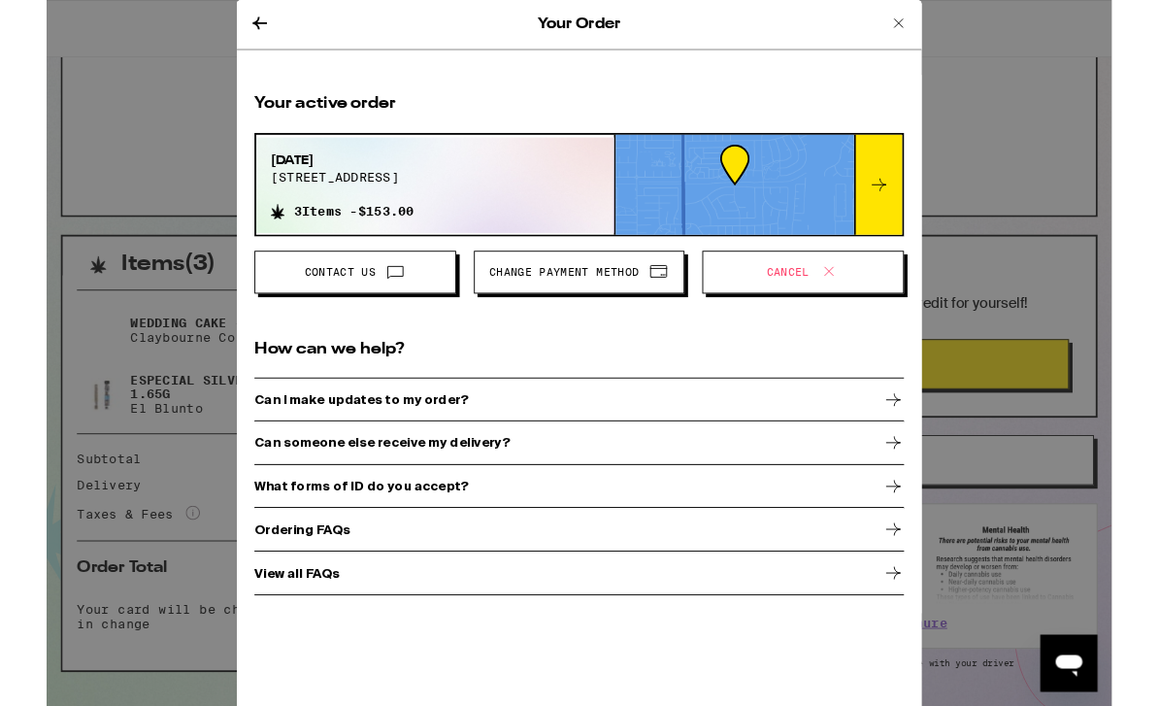
click at [812, 498] on div "Can someone else receive my delivery?" at bounding box center [579, 481] width 707 height 49
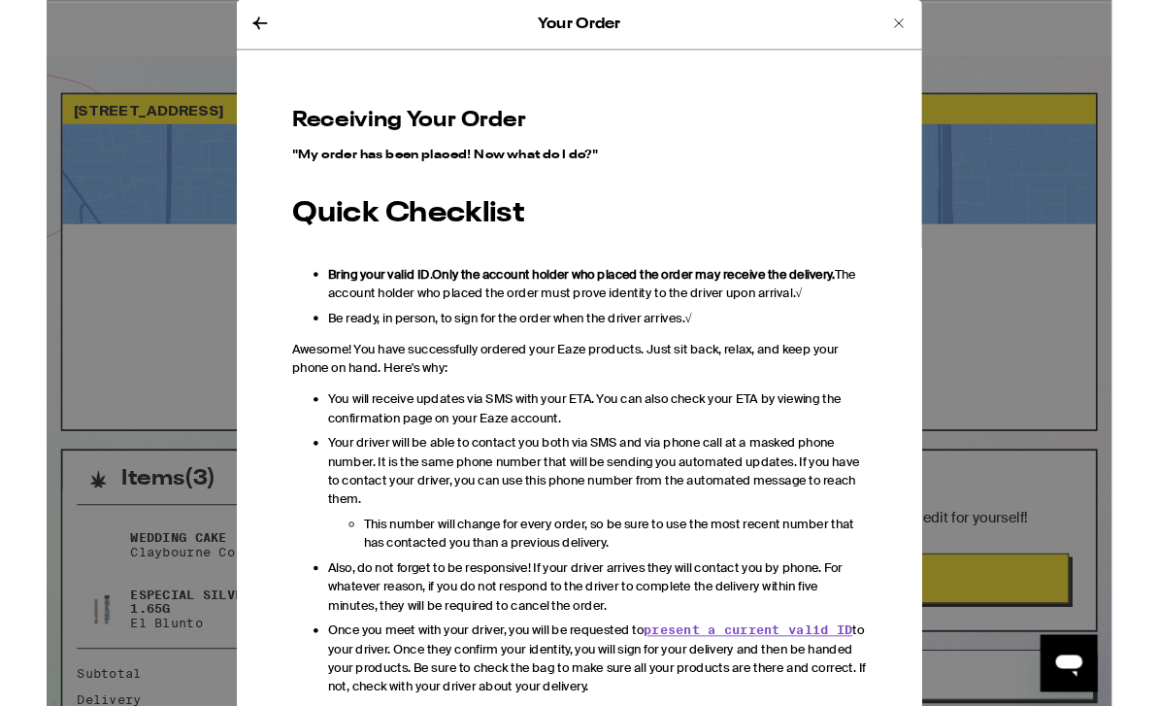
click at [238, 15] on icon at bounding box center [231, 25] width 23 height 23
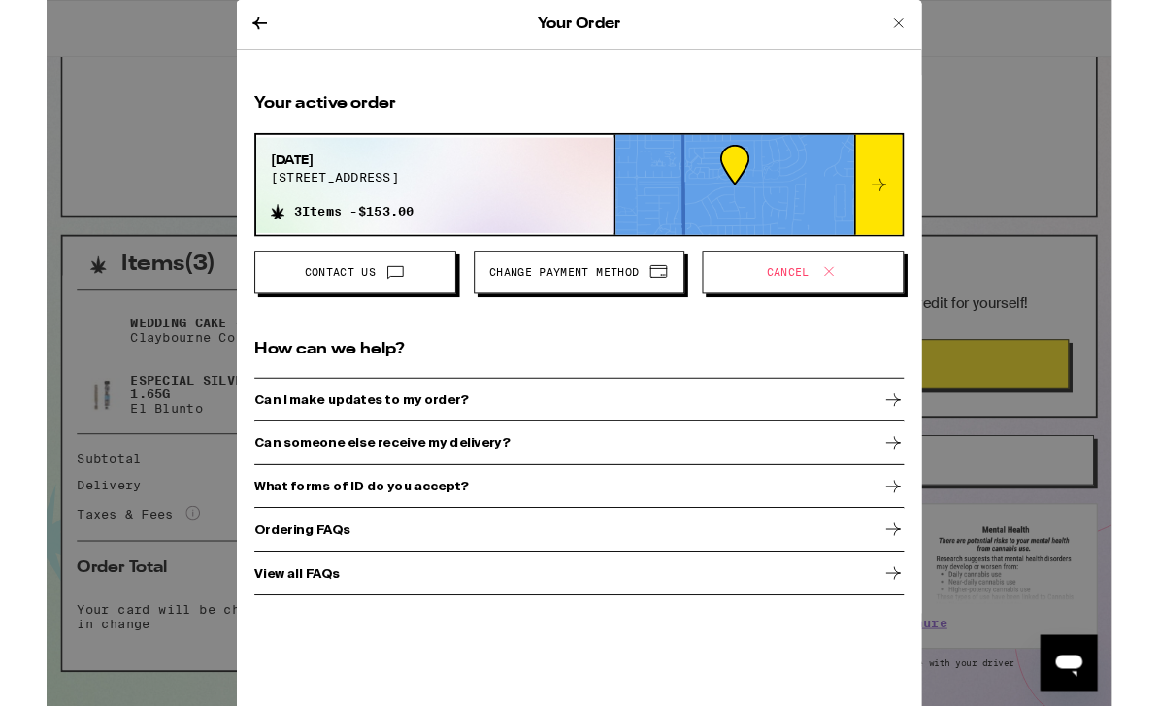
click at [734, 593] on div "Ordering FAQs" at bounding box center [579, 575] width 707 height 49
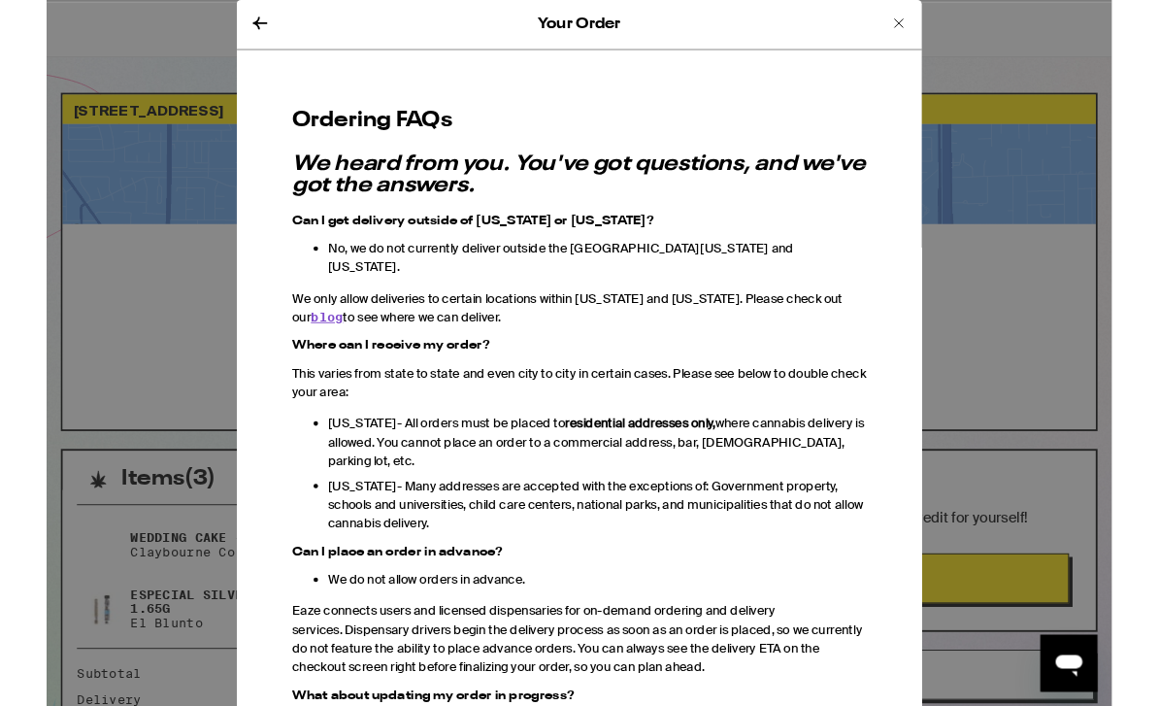
click at [229, 28] on icon at bounding box center [231, 25] width 23 height 23
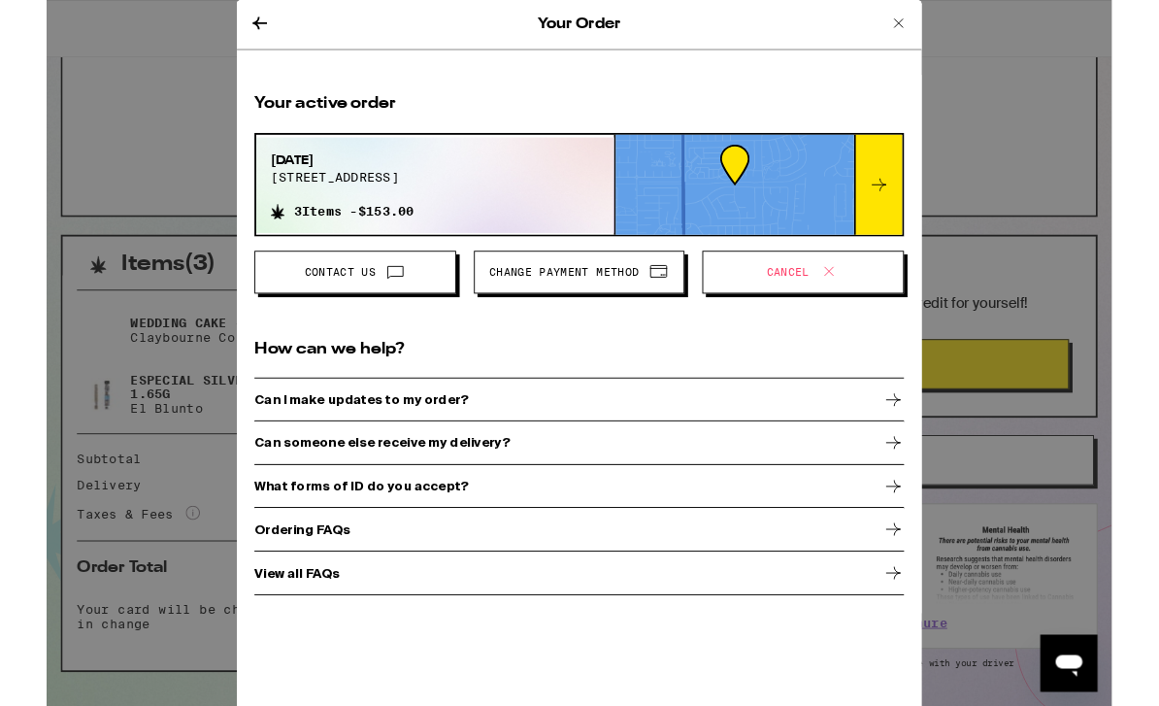
click at [932, 25] on icon at bounding box center [926, 25] width 23 height 23
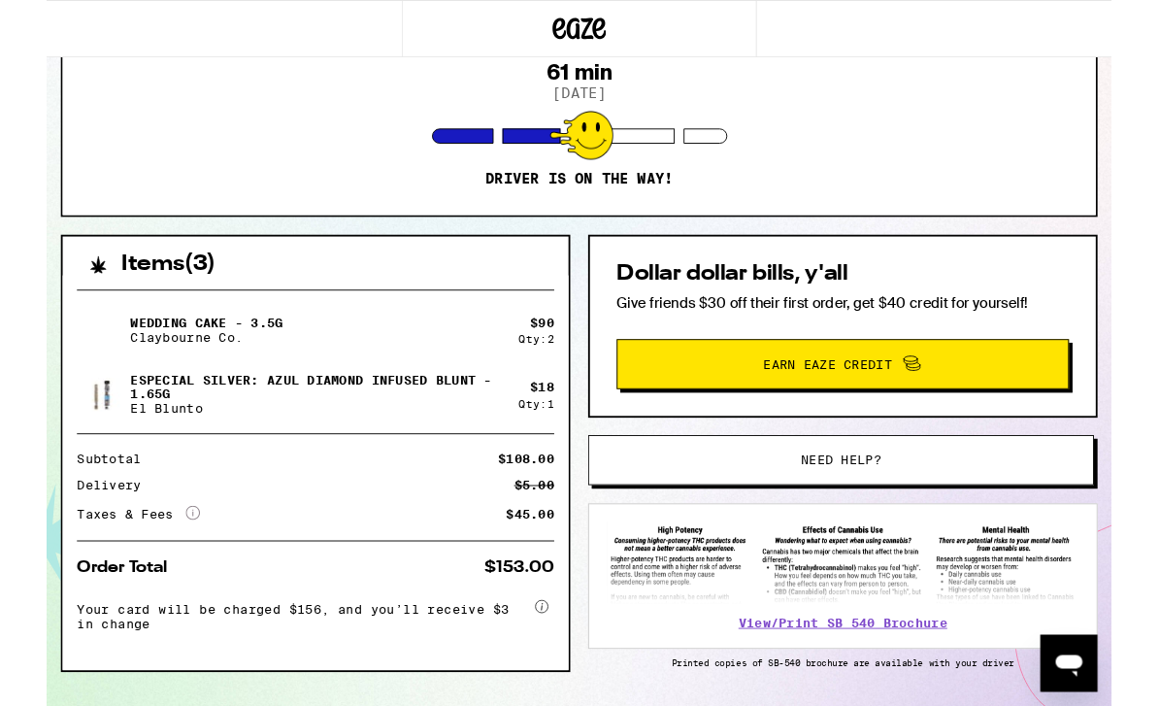
click at [51, 705] on div "Items ( 3 ) Wedding Cake - 3.5g Claybourne Co. $ 90 Qty: 2 Especial Silver: Azu…" at bounding box center [580, 539] width 1128 height 569
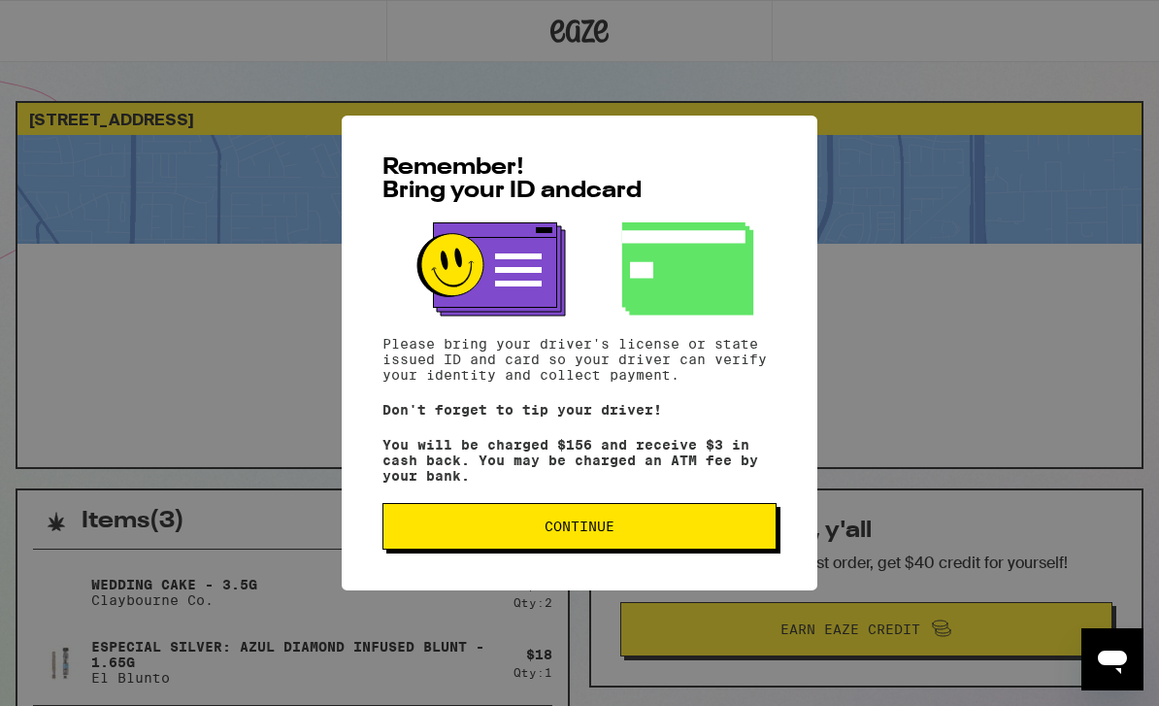
click at [683, 577] on div "Remember! Bring your ID and card Please bring your driver's license or state is…" at bounding box center [580, 353] width 476 height 475
click at [704, 575] on div "Remember! Bring your ID and card Please bring your driver's license or state is…" at bounding box center [580, 353] width 476 height 475
click at [687, 581] on div "Remember! Bring your ID and card Please bring your driver's license or state is…" at bounding box center [580, 353] width 476 height 475
click at [618, 572] on div "Remember! Bring your ID and card Please bring your driver's license or state is…" at bounding box center [580, 353] width 476 height 475
click at [571, 549] on button "Continue" at bounding box center [579, 526] width 394 height 47
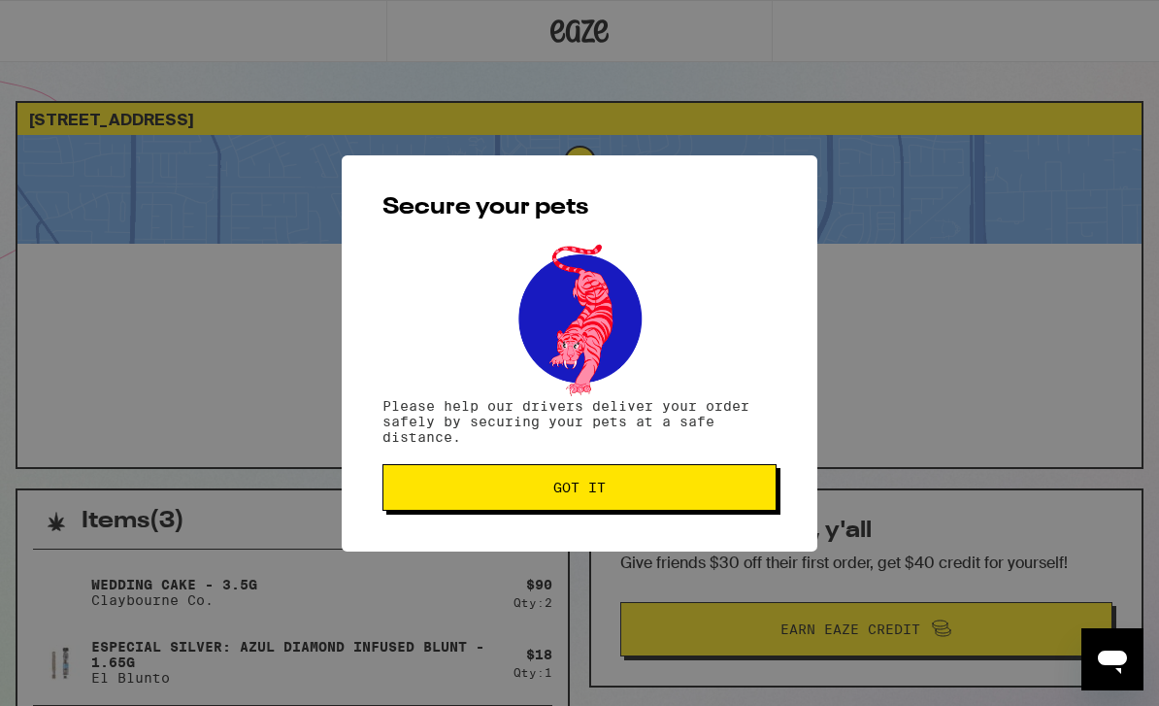
click at [580, 569] on div "Secure your pets Please help our drivers deliver your order safely by securing …" at bounding box center [579, 353] width 1159 height 706
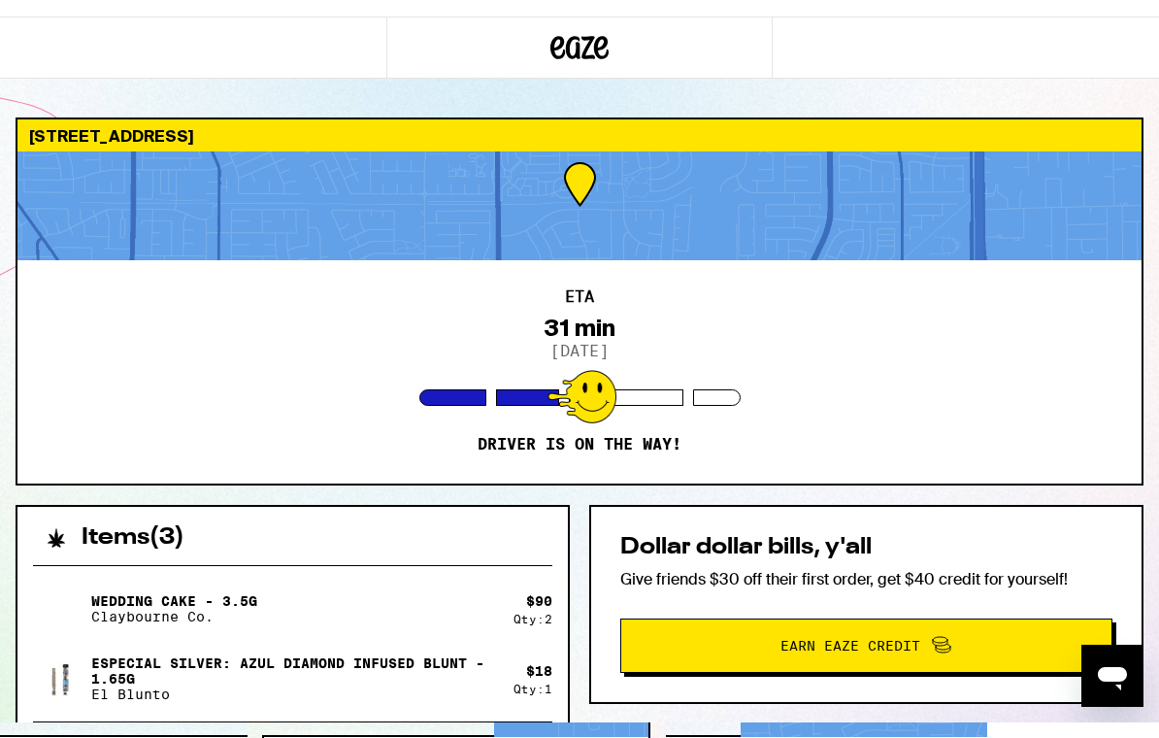
scroll to position [33, 0]
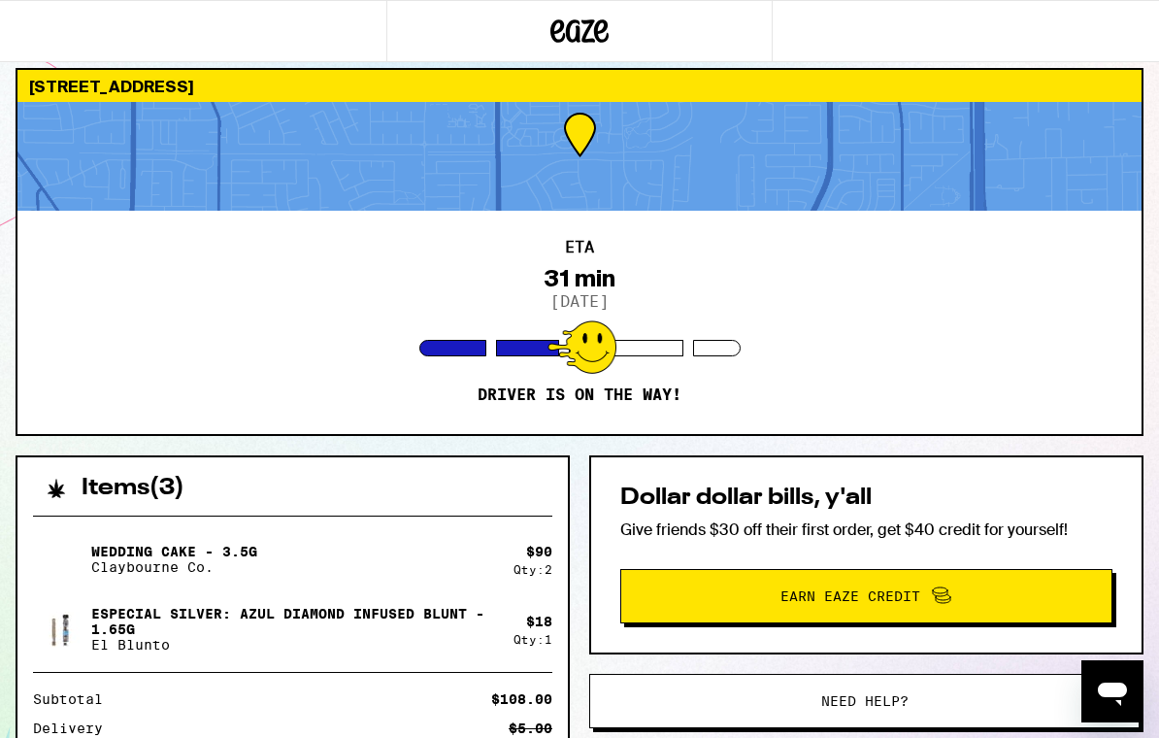
click at [878, 510] on div "Dollar dollar bills, y'all Give friends $30 off their first order, get $40 cred…" at bounding box center [866, 554] width 554 height 199
click at [910, 419] on div "ETA 31 min [DATE] Driver is on the way!" at bounding box center [579, 322] width 1124 height 223
click at [874, 307] on div "ETA 31 min [DATE] Driver is on the way!" at bounding box center [579, 322] width 1124 height 223
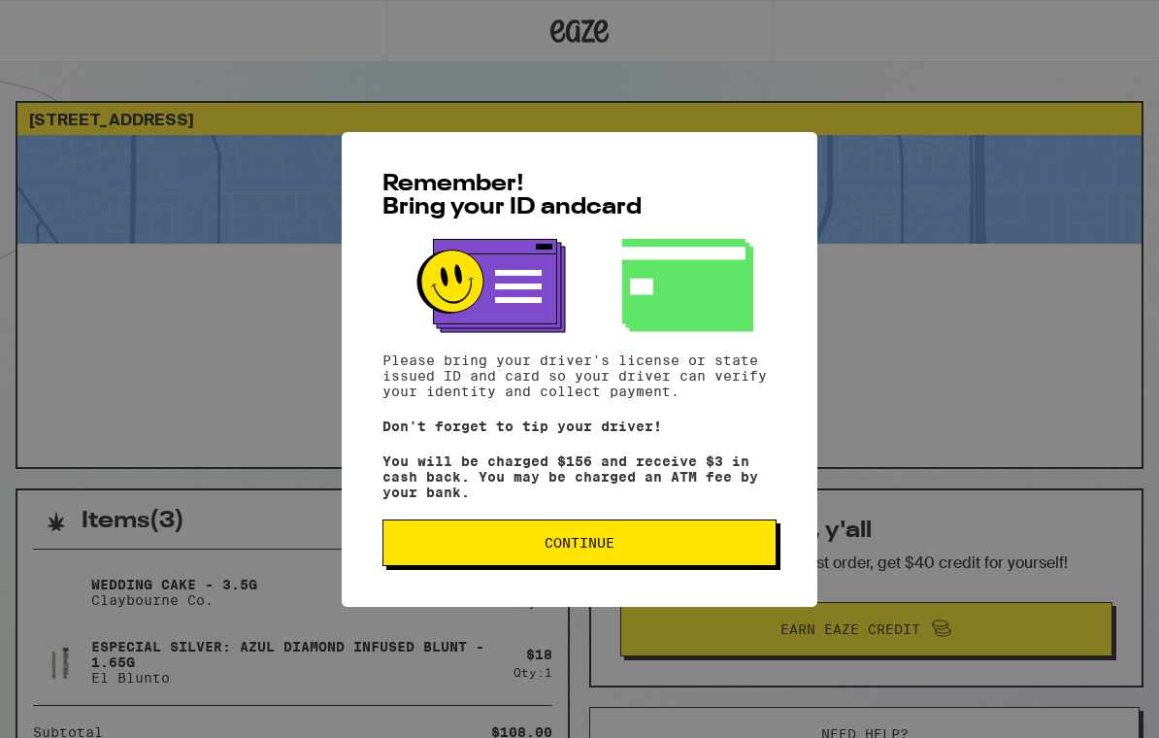
click at [676, 566] on button "Continue" at bounding box center [579, 542] width 394 height 47
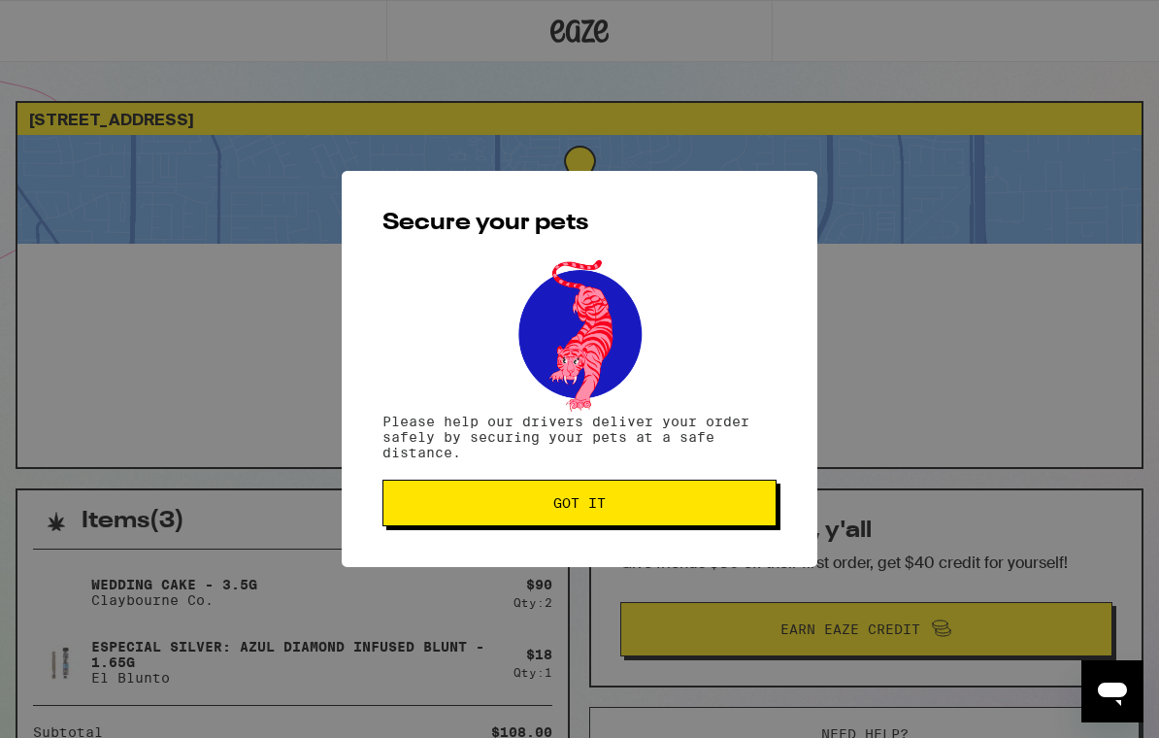
click at [704, 541] on div "Secure your pets Please help our drivers deliver your order safely by securing …" at bounding box center [580, 369] width 476 height 396
click at [724, 517] on button "Got it" at bounding box center [579, 503] width 394 height 47
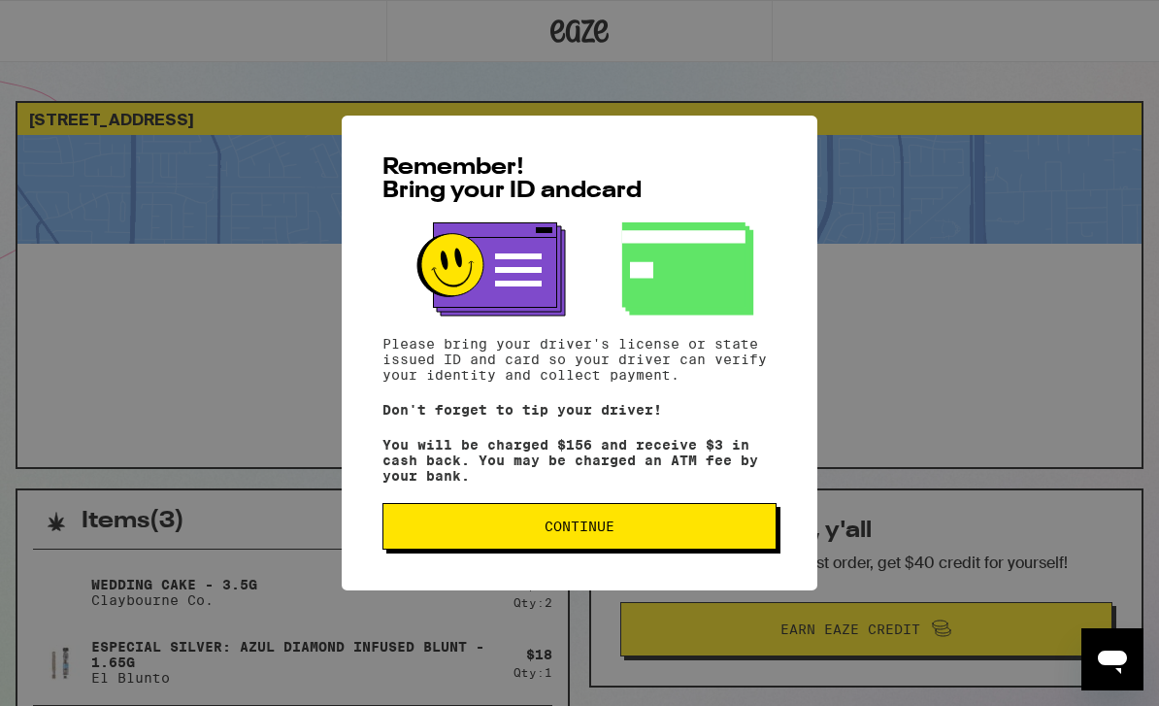
click at [645, 549] on button "Continue" at bounding box center [579, 526] width 394 height 47
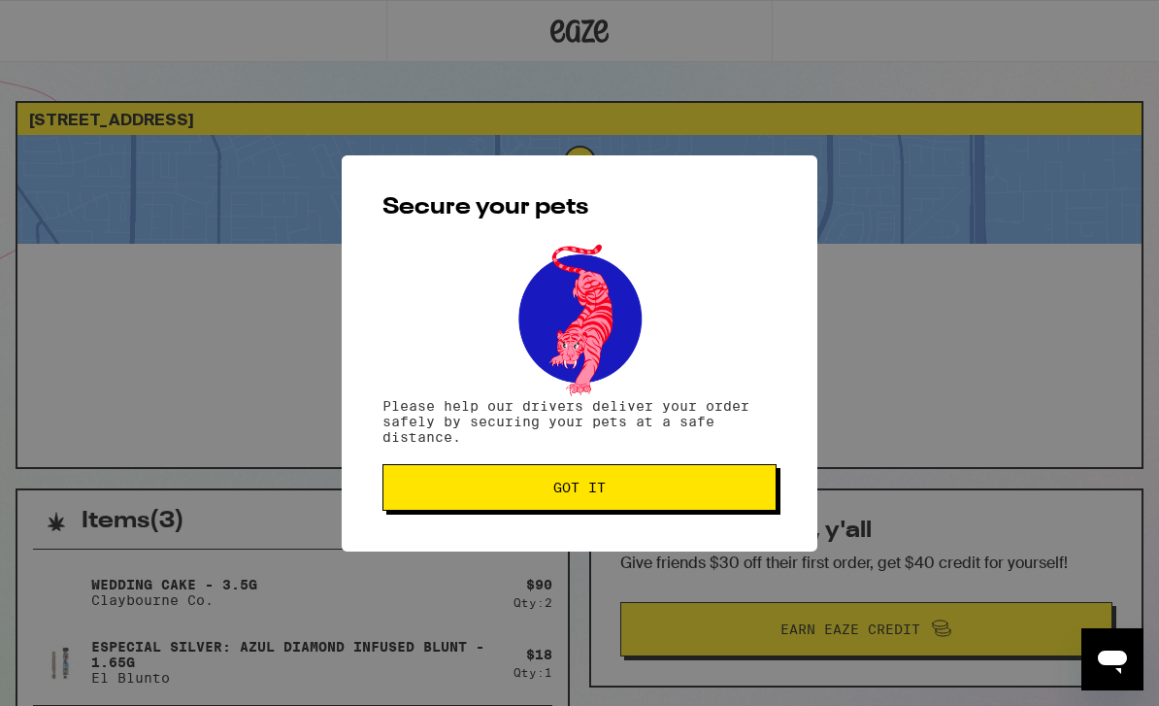
click at [690, 511] on button "Got it" at bounding box center [579, 487] width 394 height 47
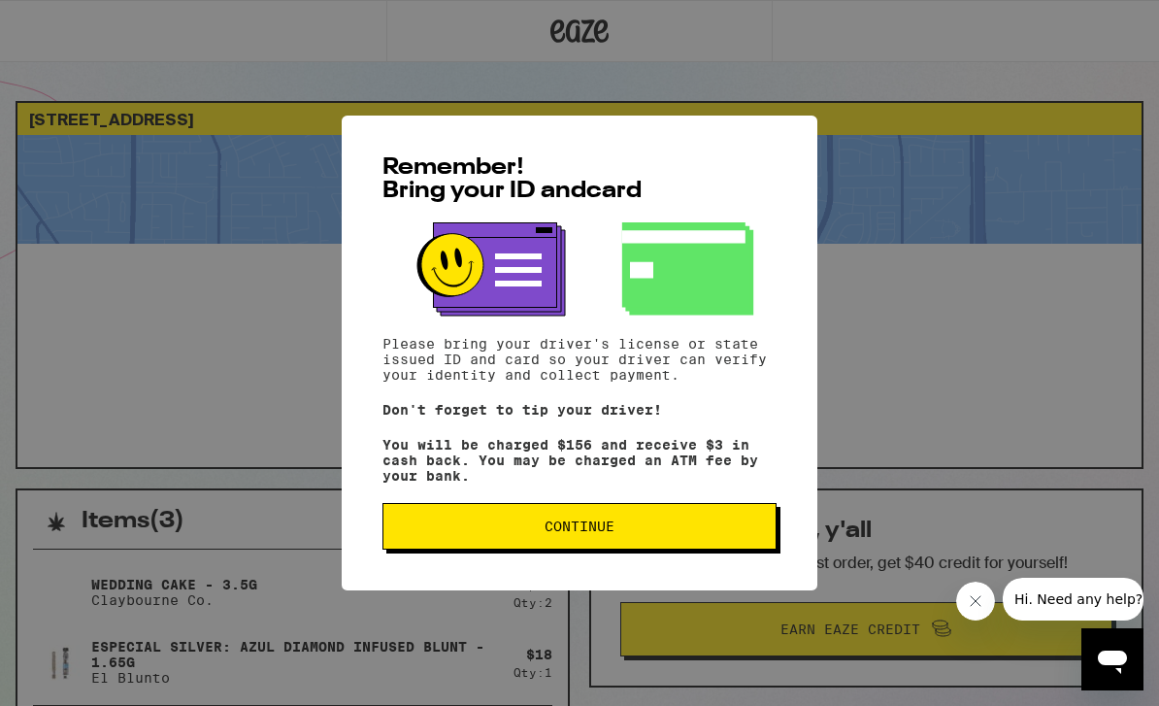
click at [587, 533] on span "Continue" at bounding box center [580, 526] width 70 height 14
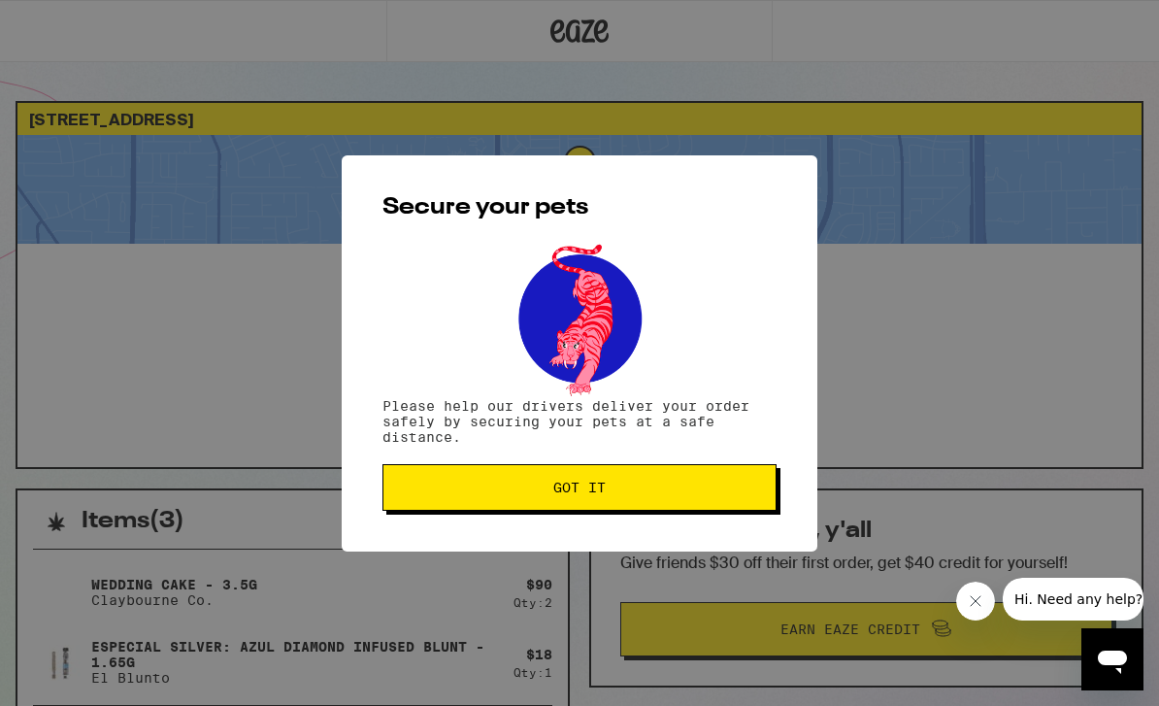
click at [711, 494] on span "Got it" at bounding box center [579, 487] width 361 height 14
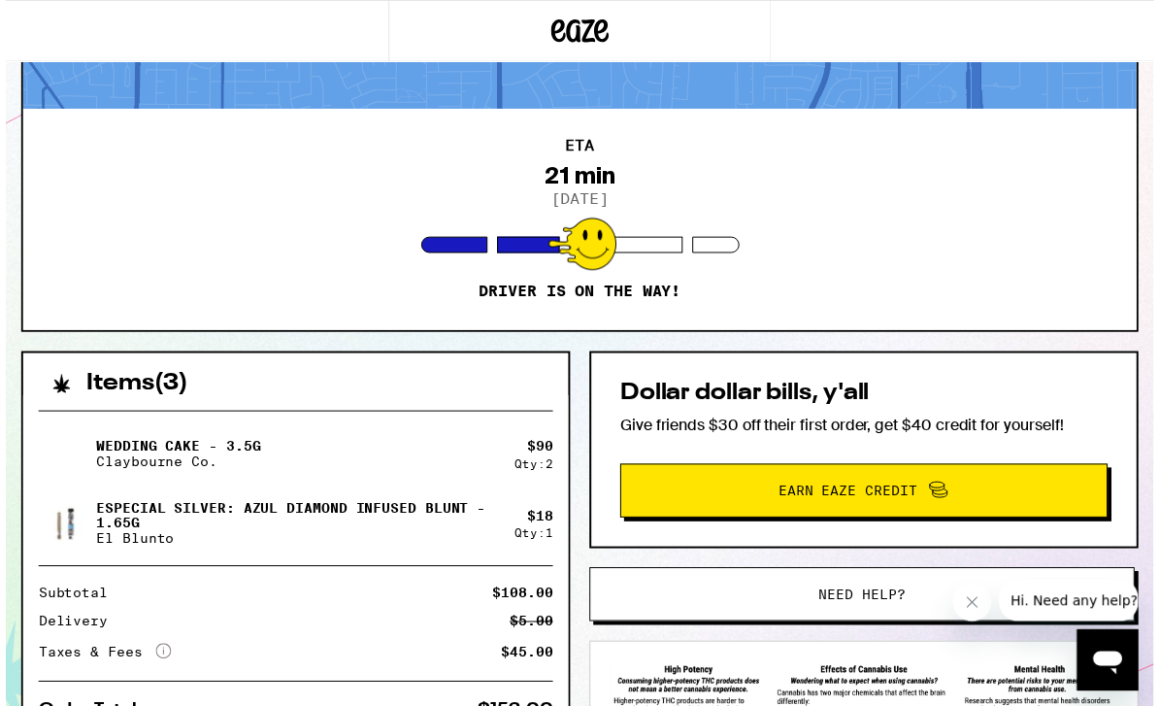
scroll to position [140, 0]
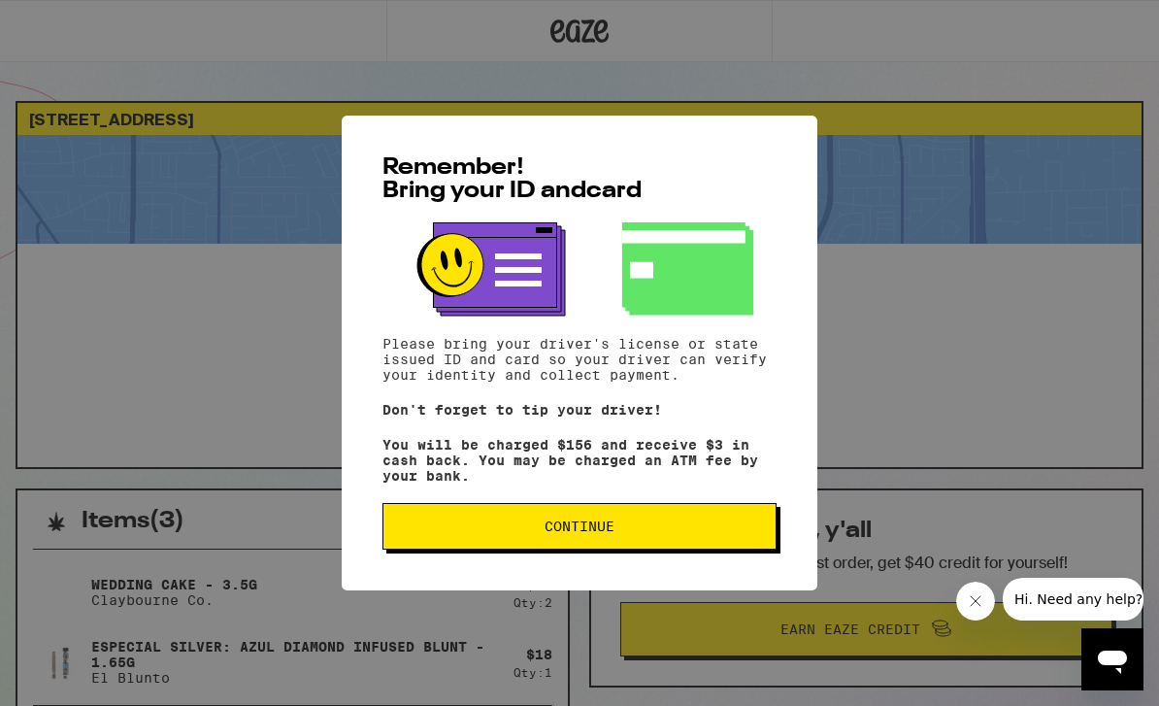
click at [676, 549] on button "Continue" at bounding box center [579, 526] width 394 height 47
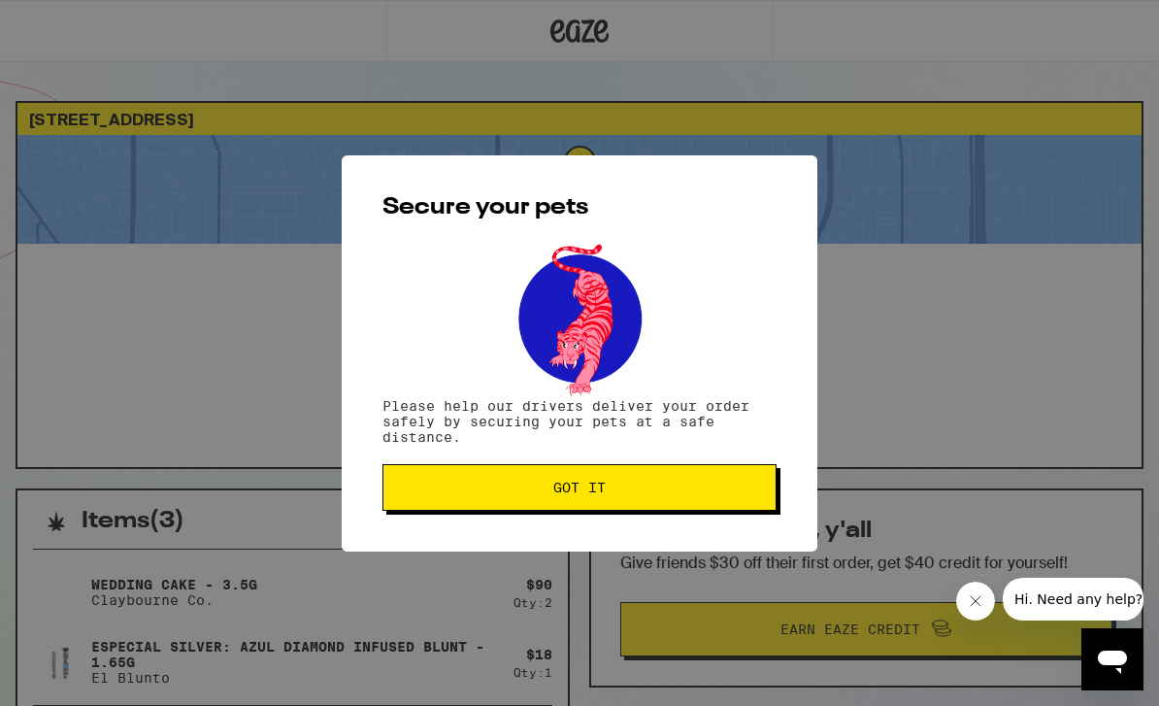
click at [671, 493] on span "Got it" at bounding box center [579, 487] width 361 height 14
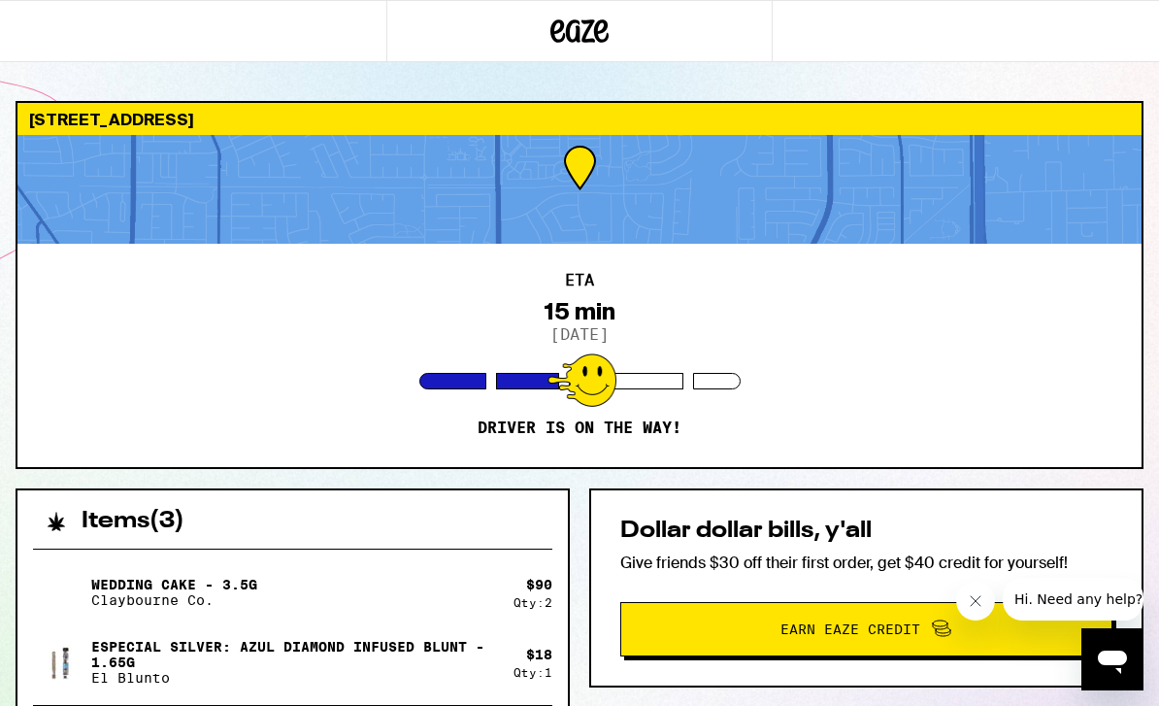
click at [931, 325] on div "ETA 15 min [DATE] Driver is on the way!" at bounding box center [579, 355] width 1124 height 223
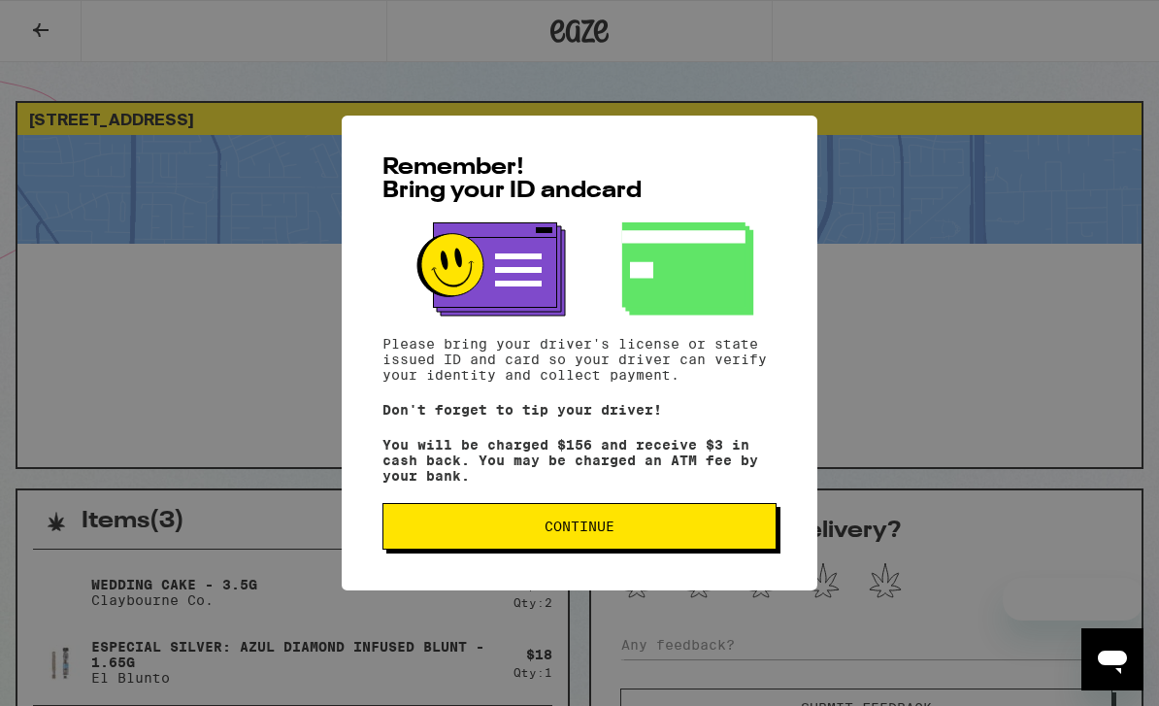
click at [646, 549] on button "Continue" at bounding box center [579, 526] width 394 height 47
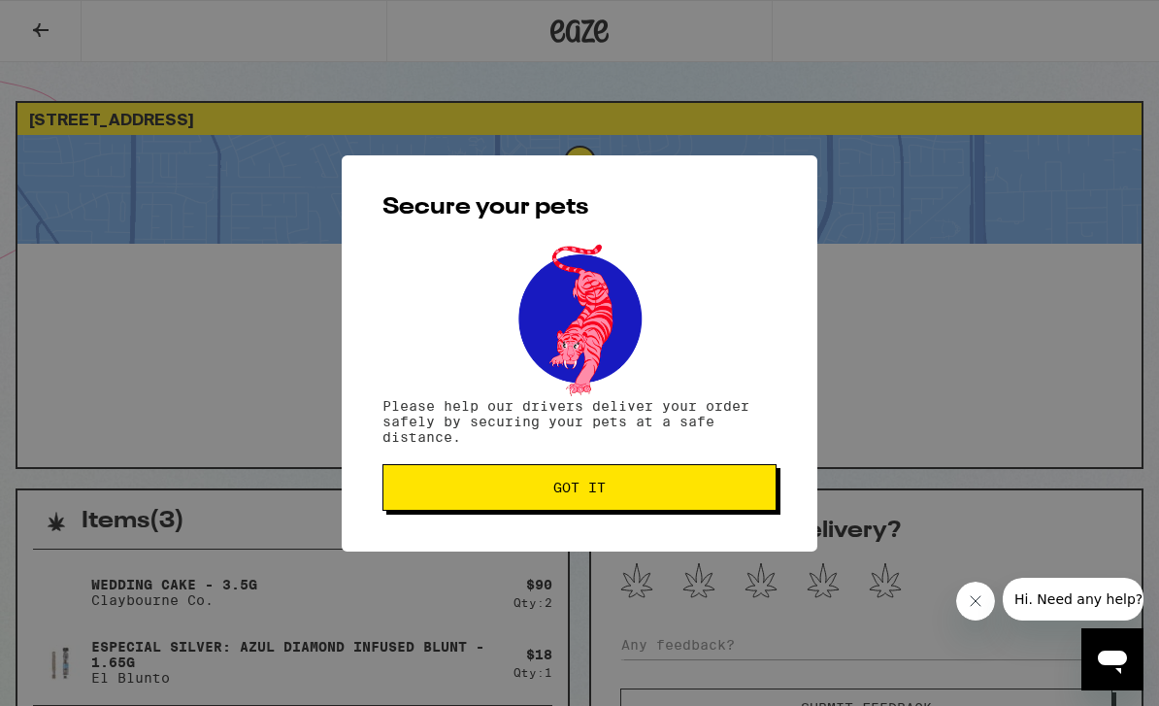
click at [694, 507] on button "Got it" at bounding box center [579, 487] width 394 height 47
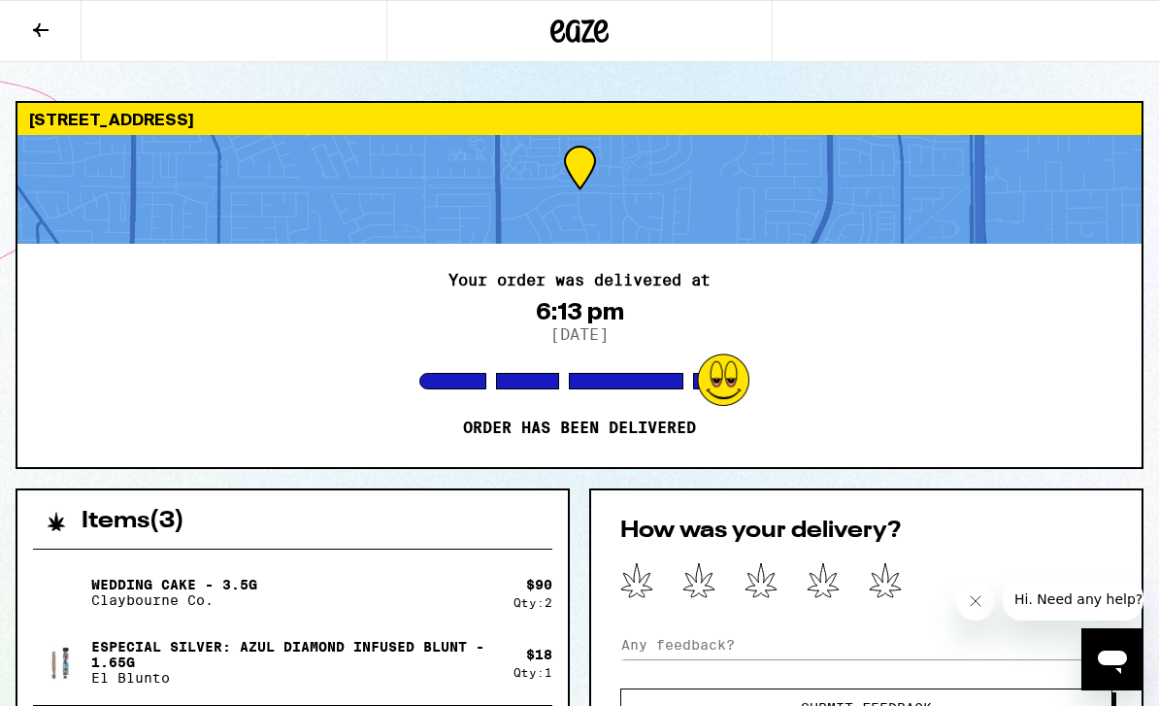
click at [893, 586] on icon at bounding box center [885, 580] width 33 height 36
click at [827, 648] on input at bounding box center [866, 644] width 492 height 29
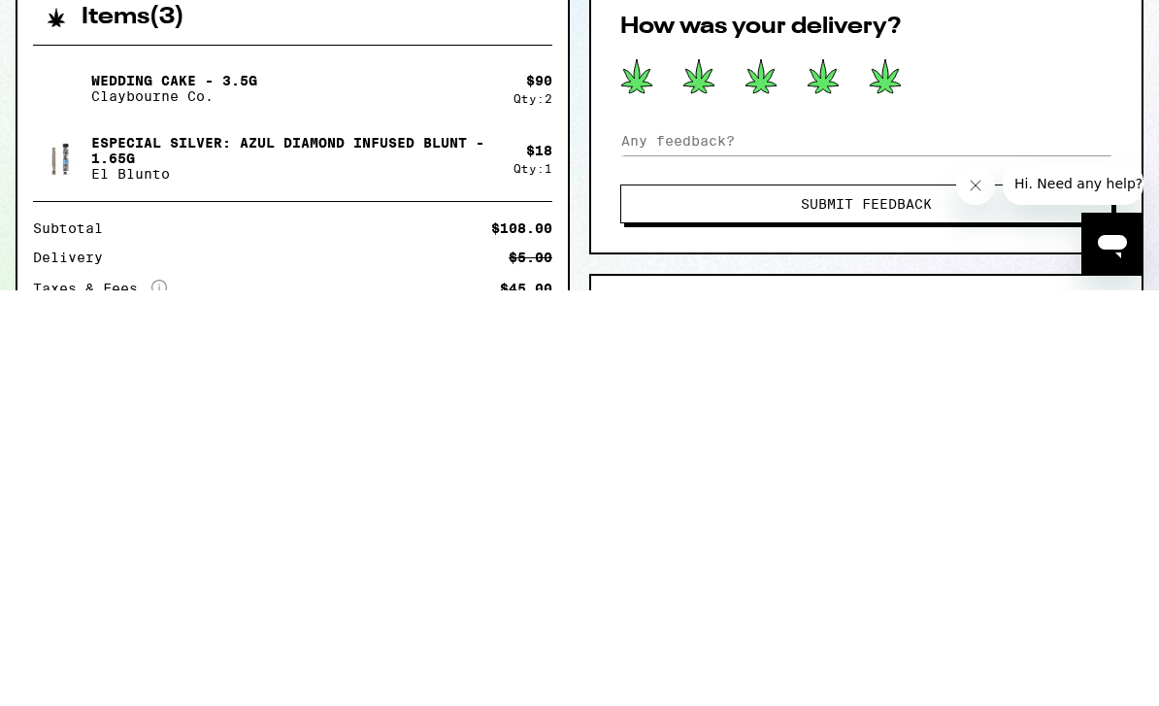
scroll to position [504, 0]
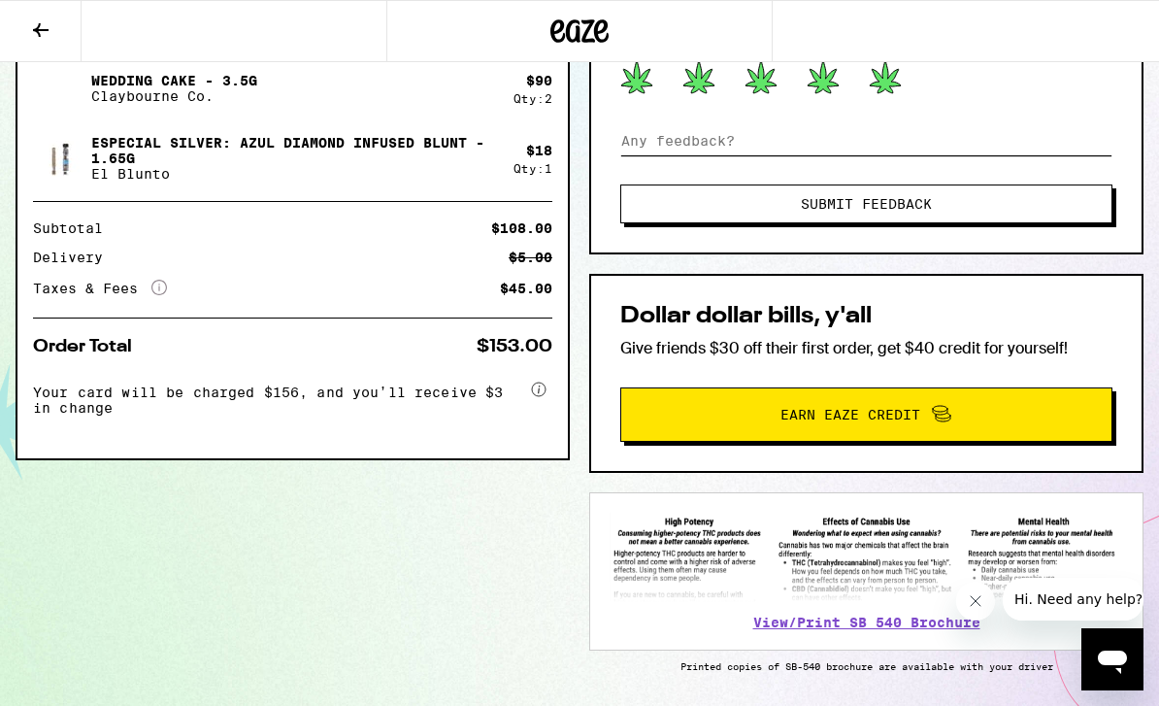
click at [749, 147] on input at bounding box center [866, 140] width 492 height 29
type input "Excellent delivery service"
click at [995, 206] on span "Submit Feedback" at bounding box center [866, 204] width 335 height 14
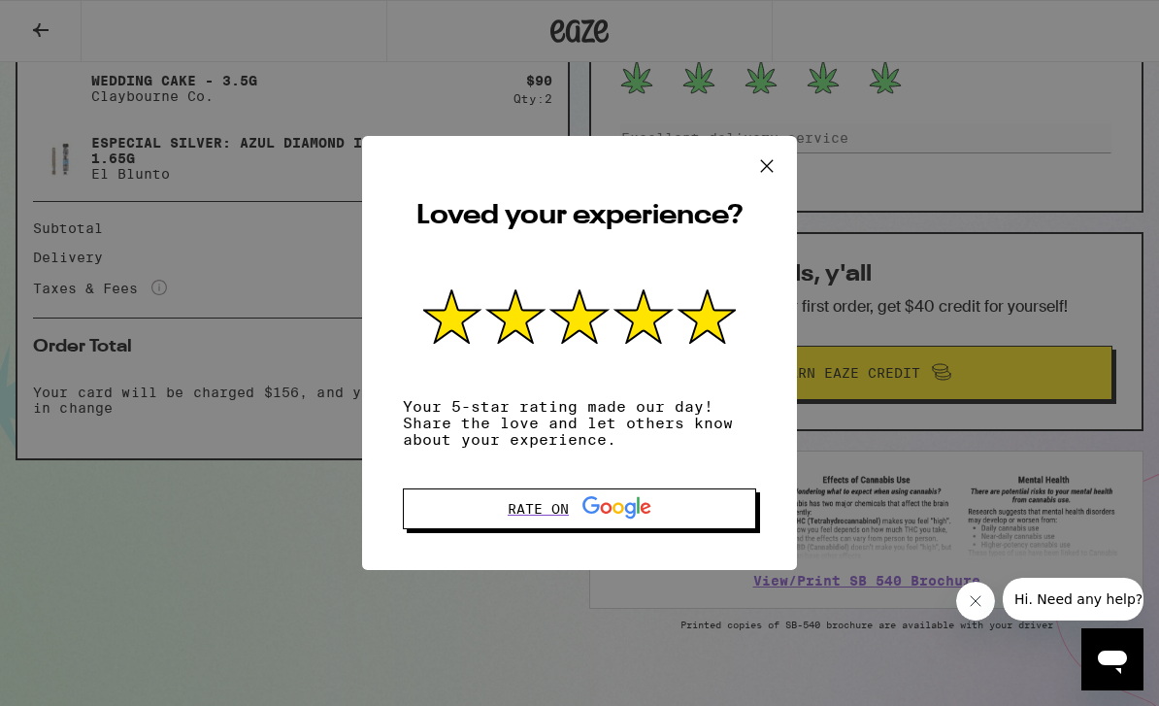
click at [724, 513] on span "Rate on" at bounding box center [580, 508] width 338 height 25
click at [770, 151] on icon at bounding box center [766, 165] width 29 height 29
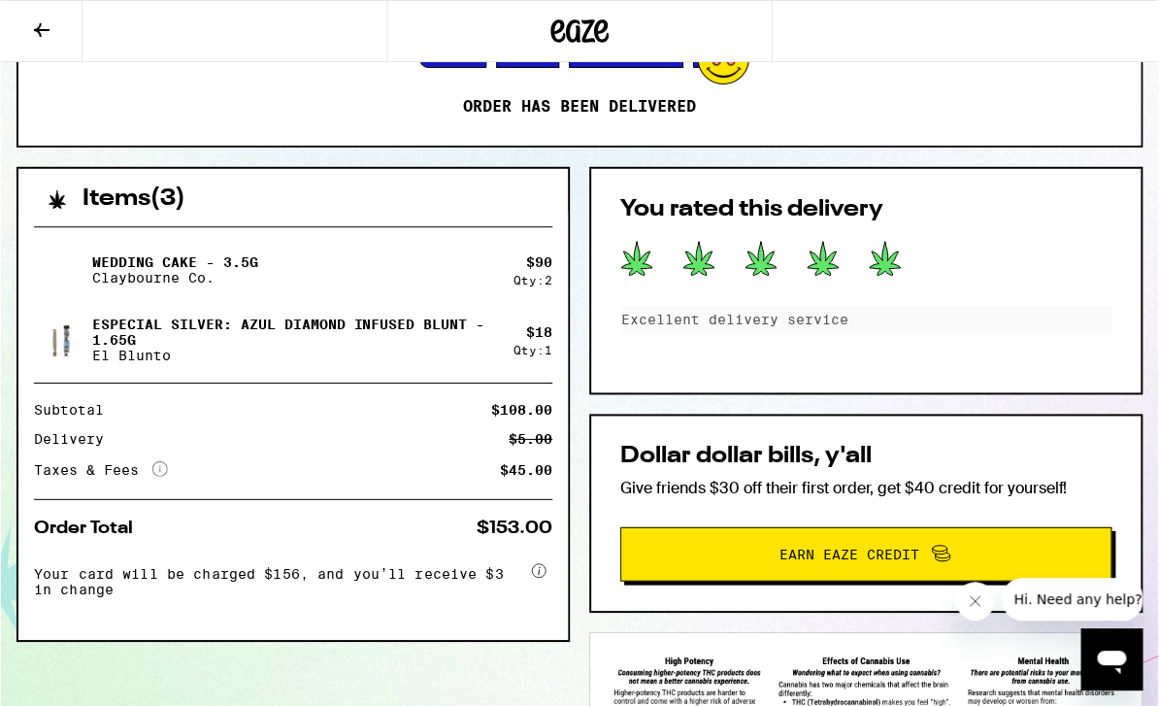
scroll to position [322, 0]
